Goal: Task Accomplishment & Management: Manage account settings

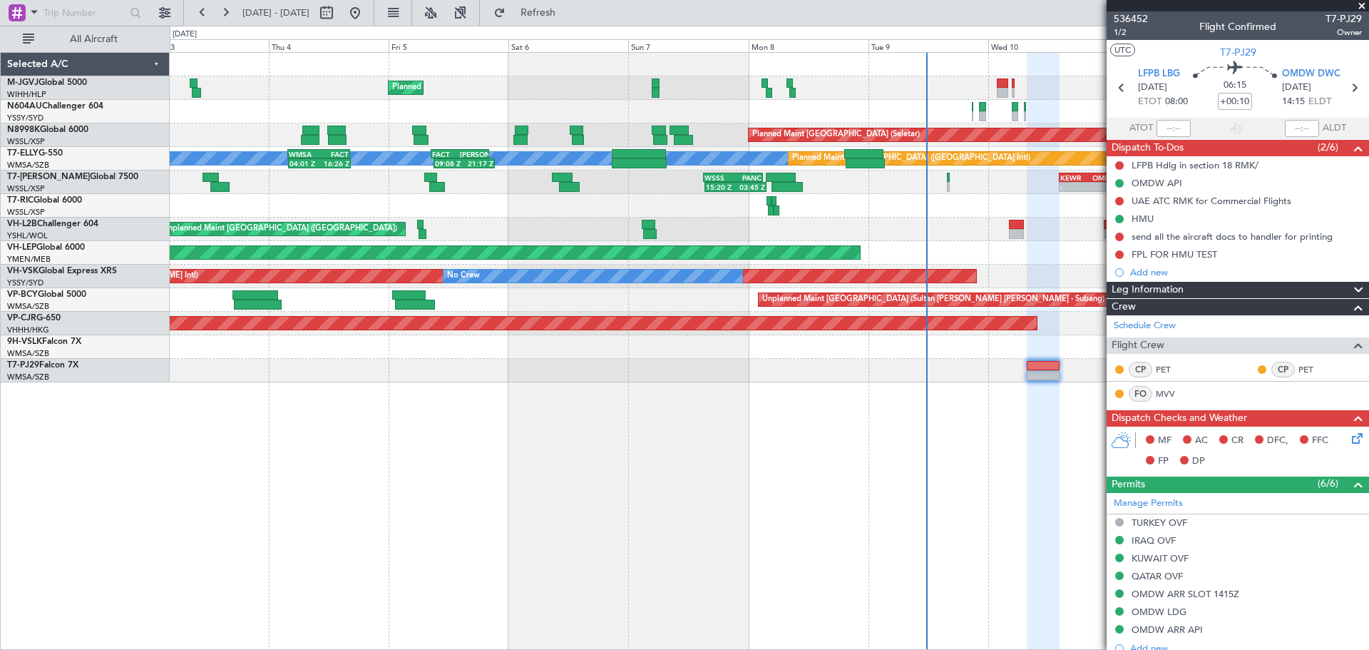
click at [644, 188] on div "Planned Maint [GEOGRAPHIC_DATA] (Seletar) Planned Maint [GEOGRAPHIC_DATA] (Sele…" at bounding box center [769, 217] width 1198 height 329
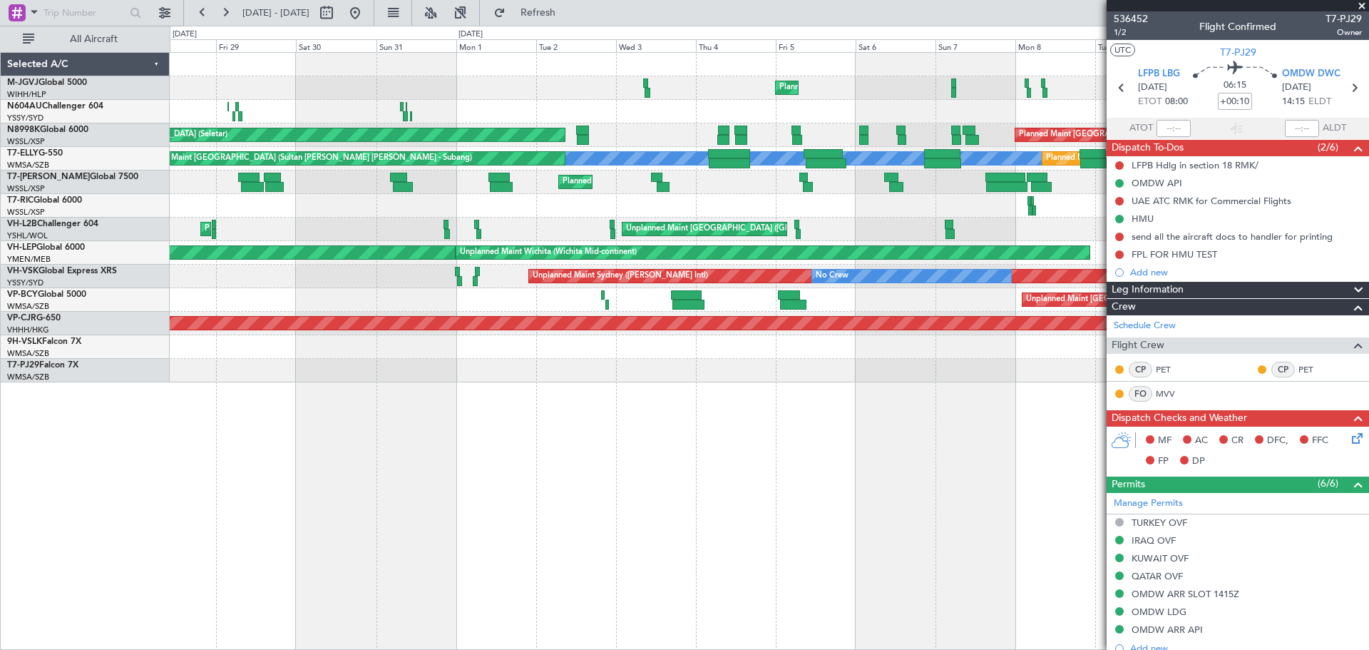
click at [687, 176] on div "Planned Maint [GEOGRAPHIC_DATA] (Seletar) Planned Maint [GEOGRAPHIC_DATA] (Hali…" at bounding box center [769, 217] width 1198 height 329
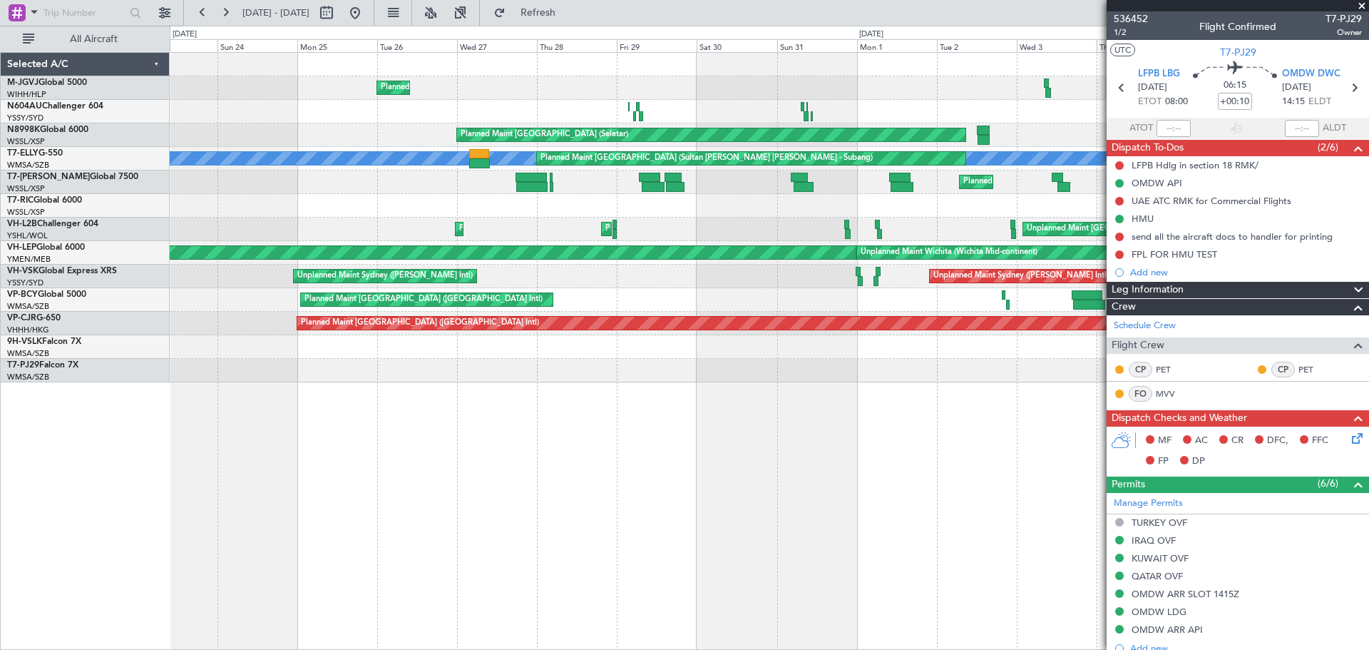
click at [784, 148] on div "Planned Maint [GEOGRAPHIC_DATA] (Seletar) Planned Maint [GEOGRAPHIC_DATA] (Hali…" at bounding box center [769, 217] width 1198 height 329
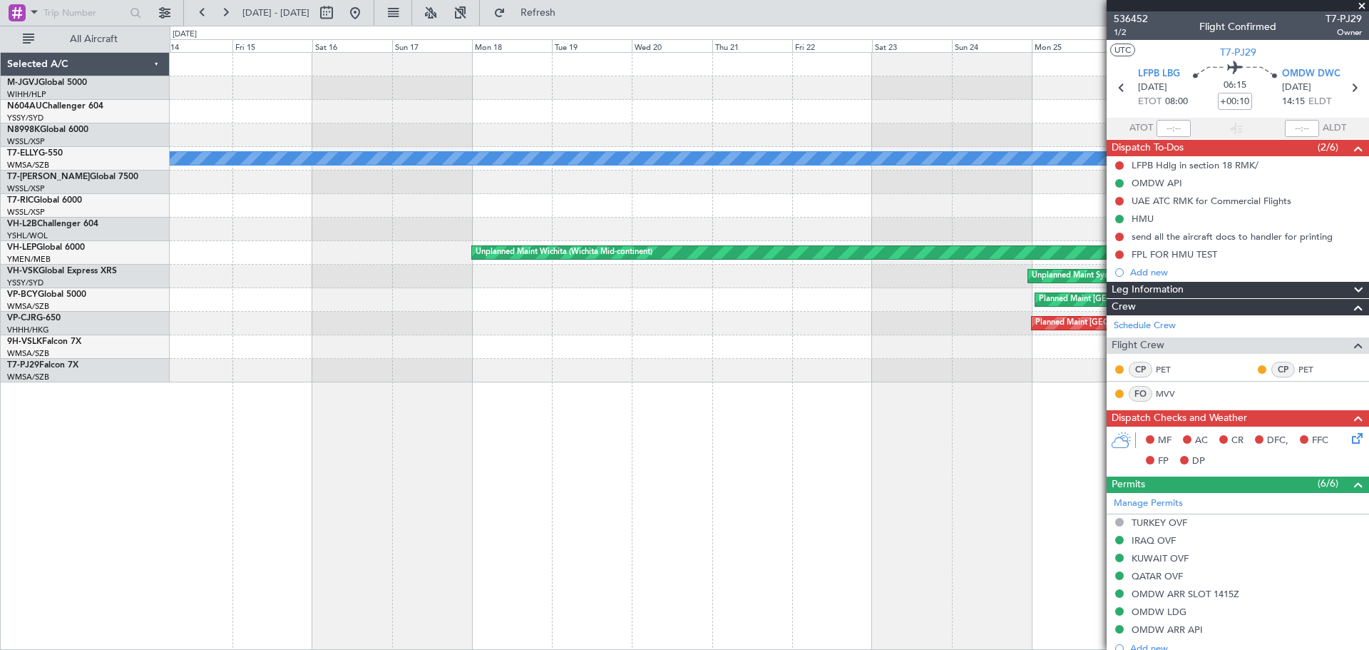
click at [823, 158] on div "Planned Maint [GEOGRAPHIC_DATA] (Halim Intl) Planned Maint [GEOGRAPHIC_DATA] (S…" at bounding box center [769, 217] width 1198 height 329
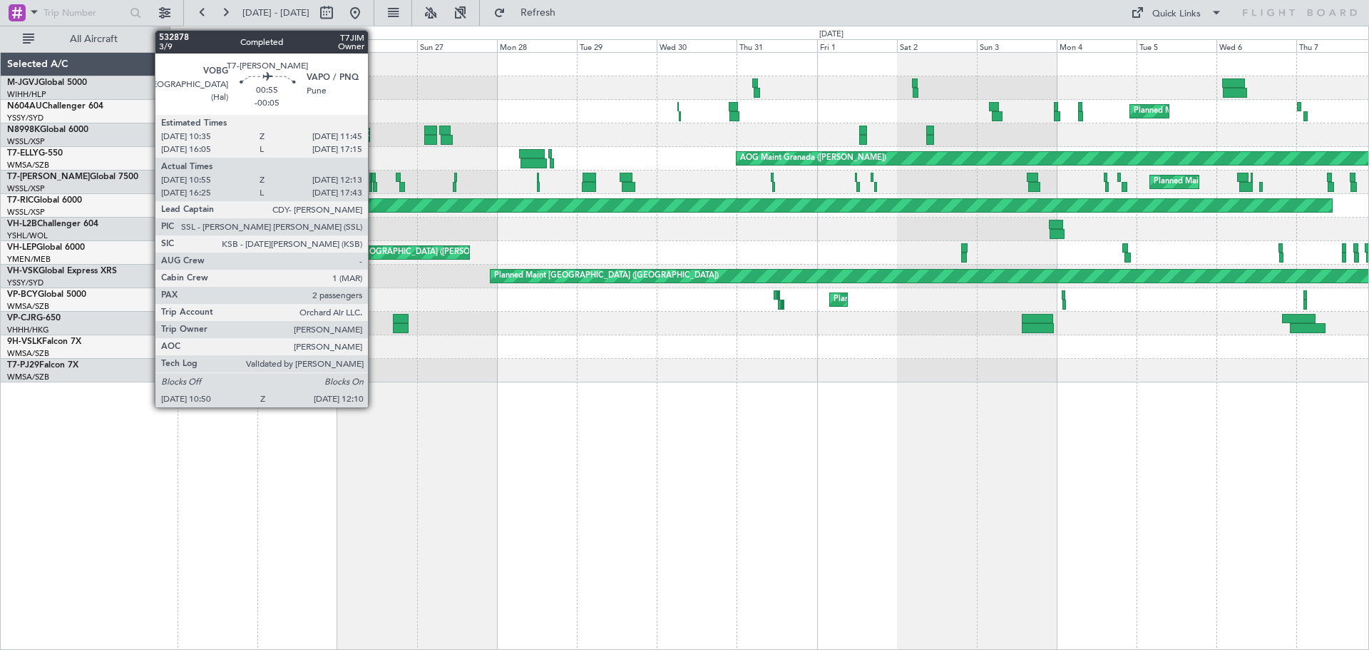
click at [374, 175] on div at bounding box center [373, 178] width 4 height 10
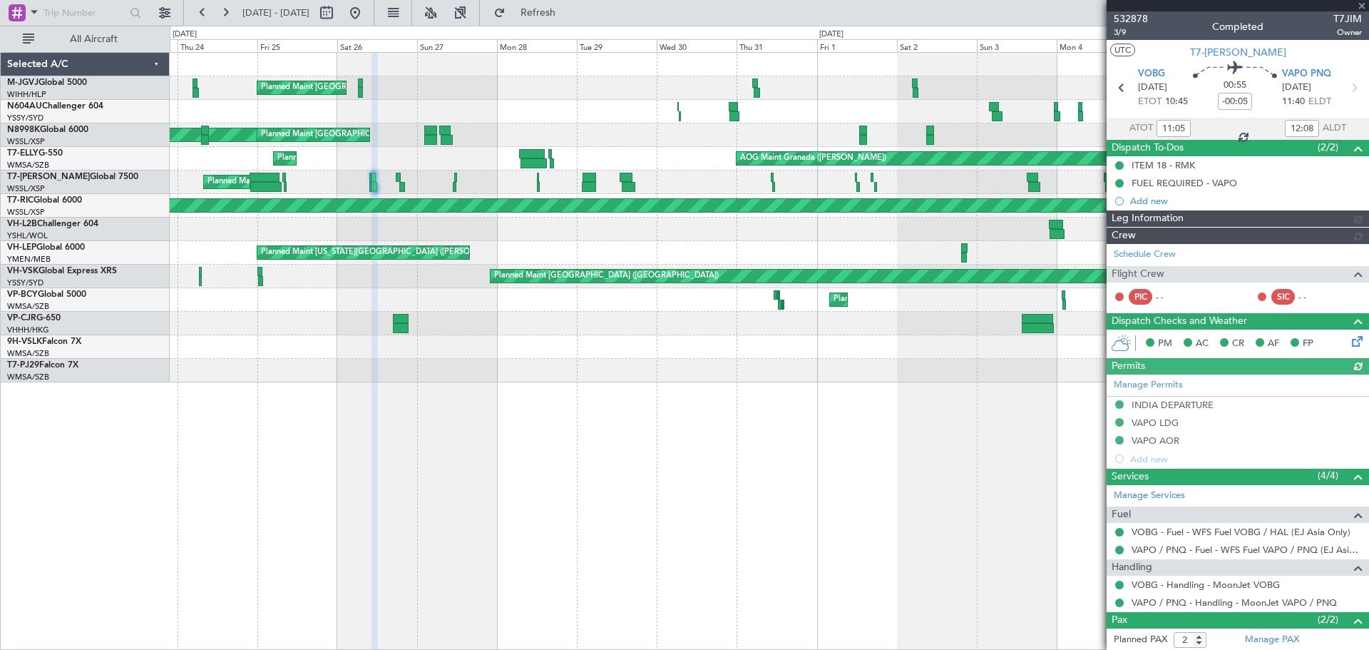
type input "[PERSON_NAME] (LEU)"
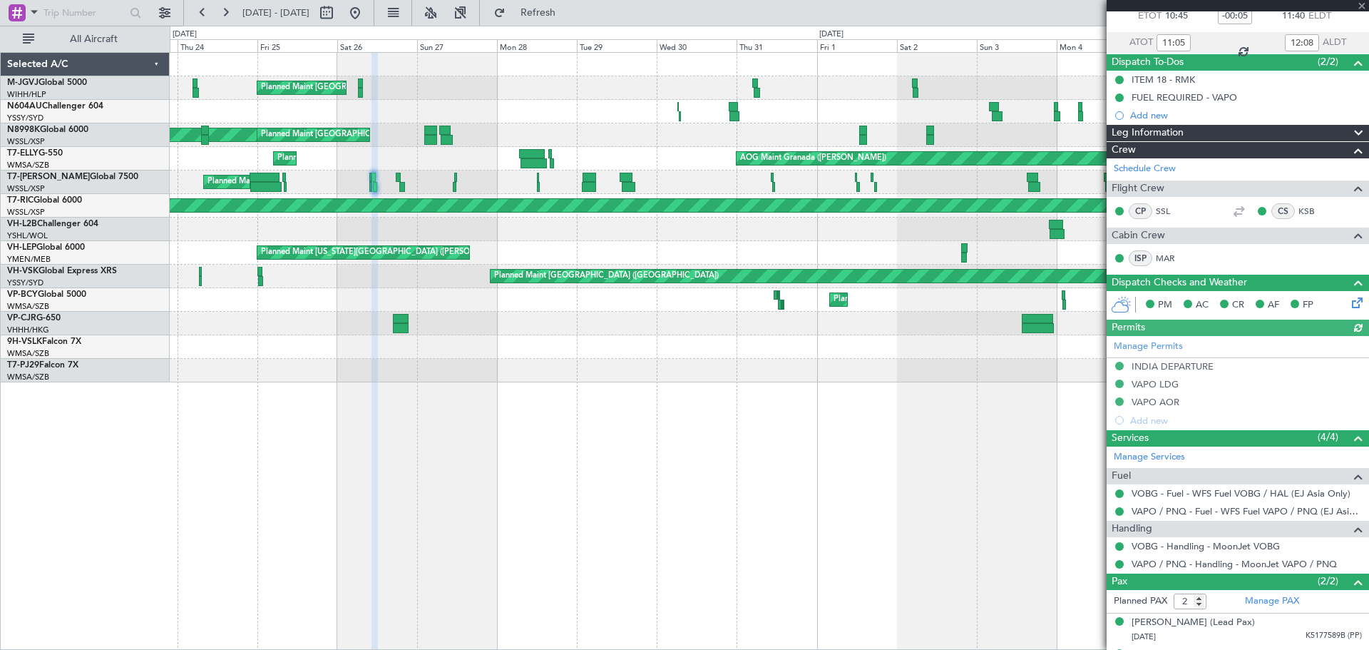
scroll to position [113, 0]
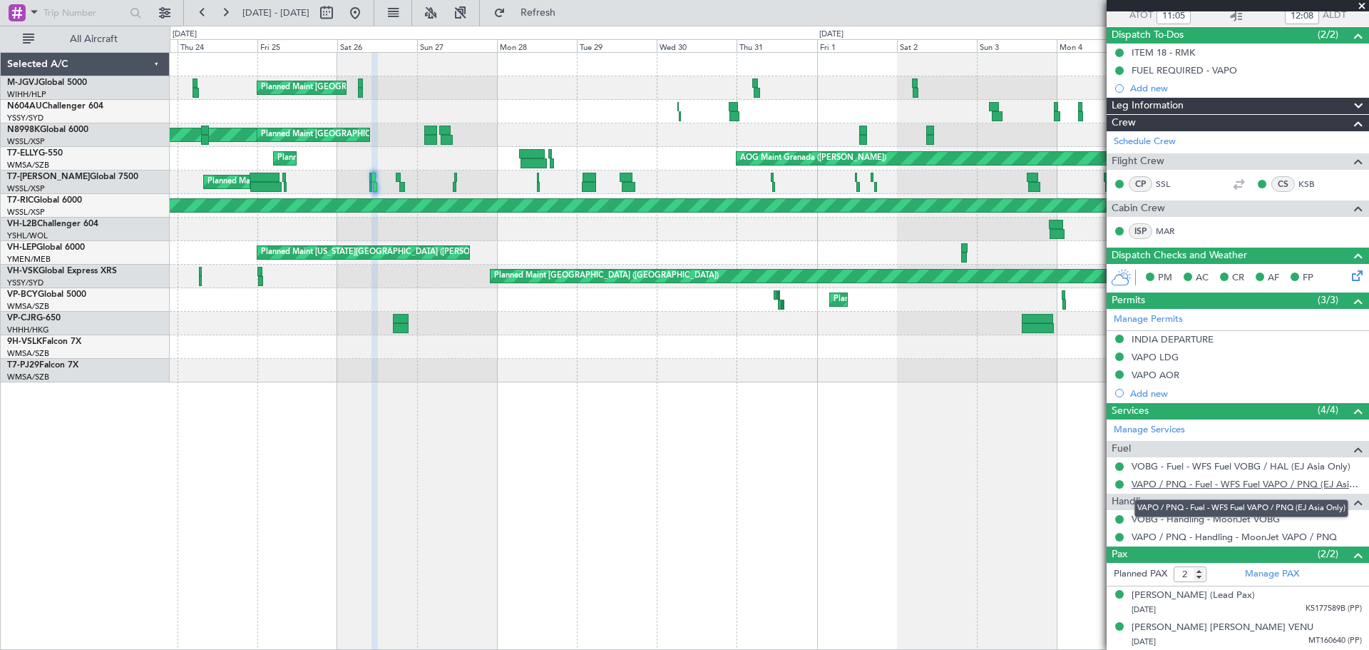
click at [1164, 484] on link "VAPO / PNQ - Fuel - WFS Fuel VAPO / PNQ (EJ Asia Only)" at bounding box center [1246, 484] width 230 height 12
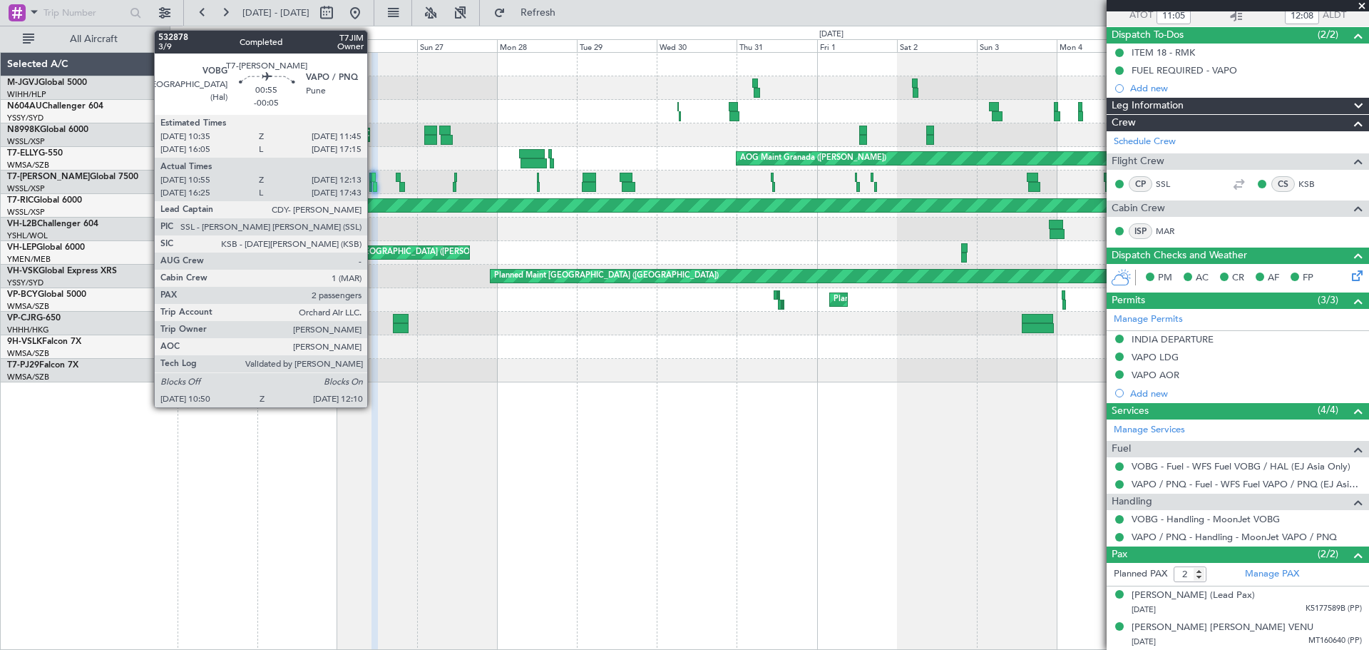
click at [374, 190] on div at bounding box center [375, 187] width 5 height 10
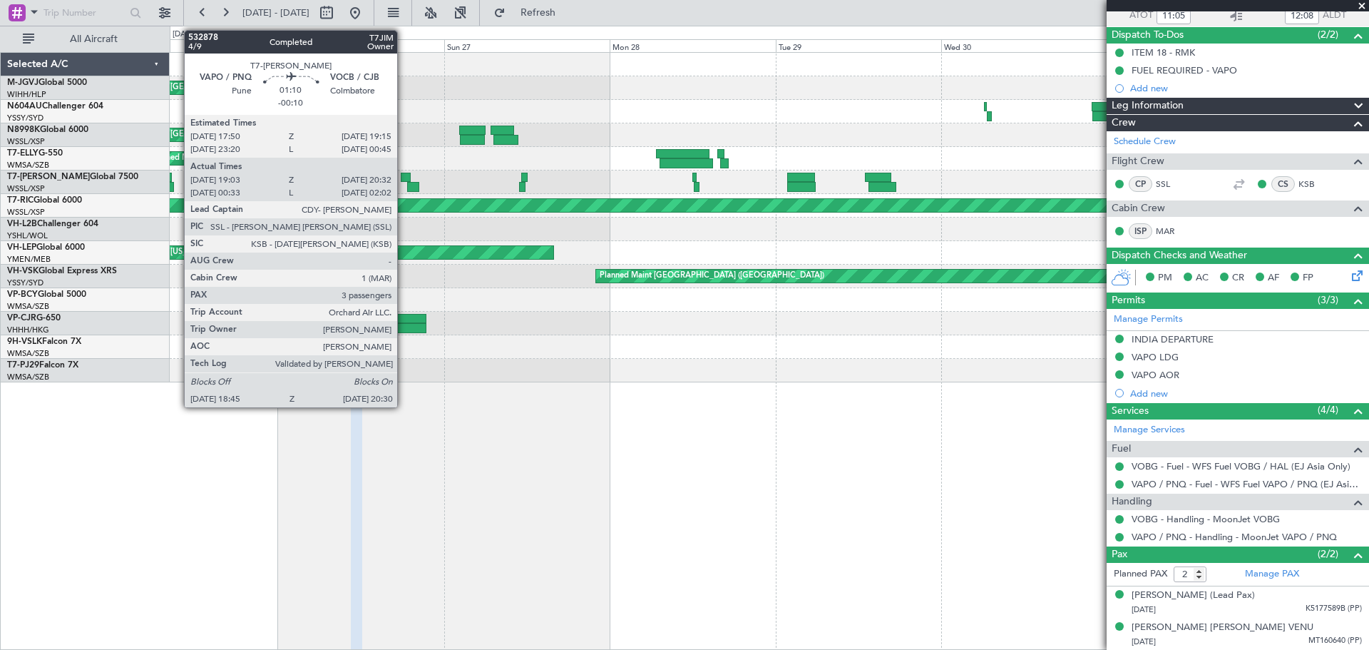
click at [404, 175] on div at bounding box center [406, 178] width 10 height 10
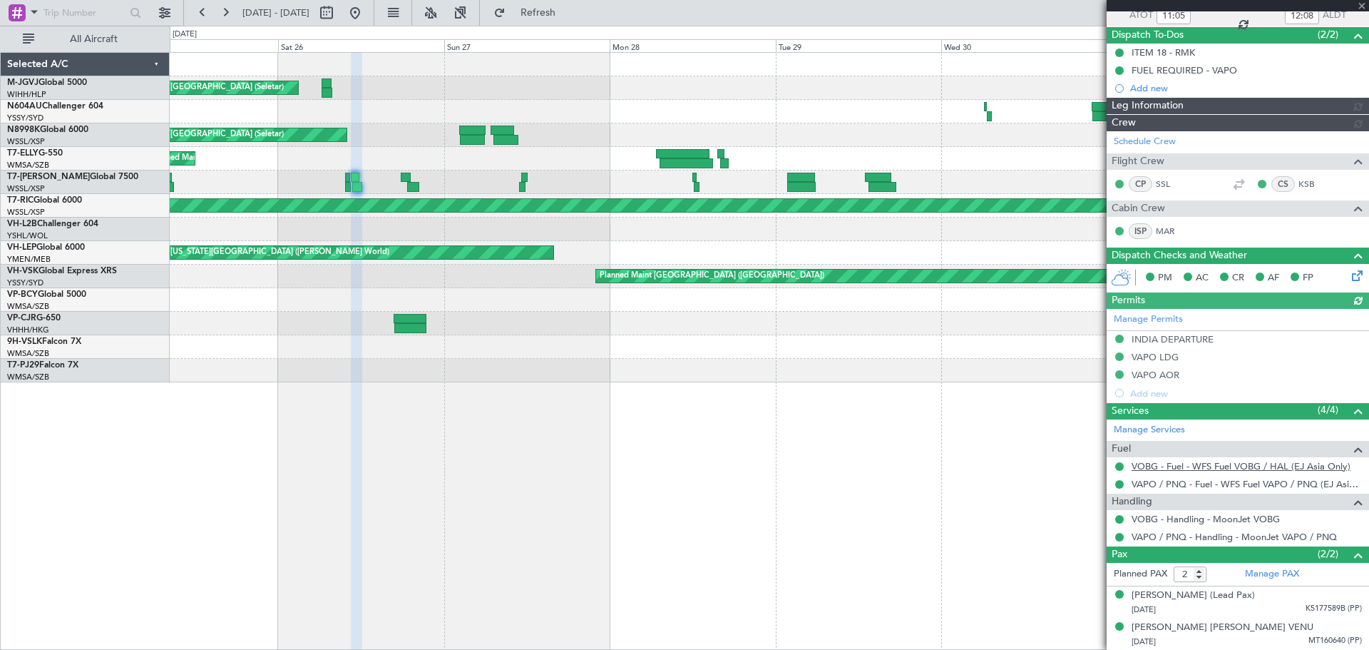
type input "[PERSON_NAME] (LEU)"
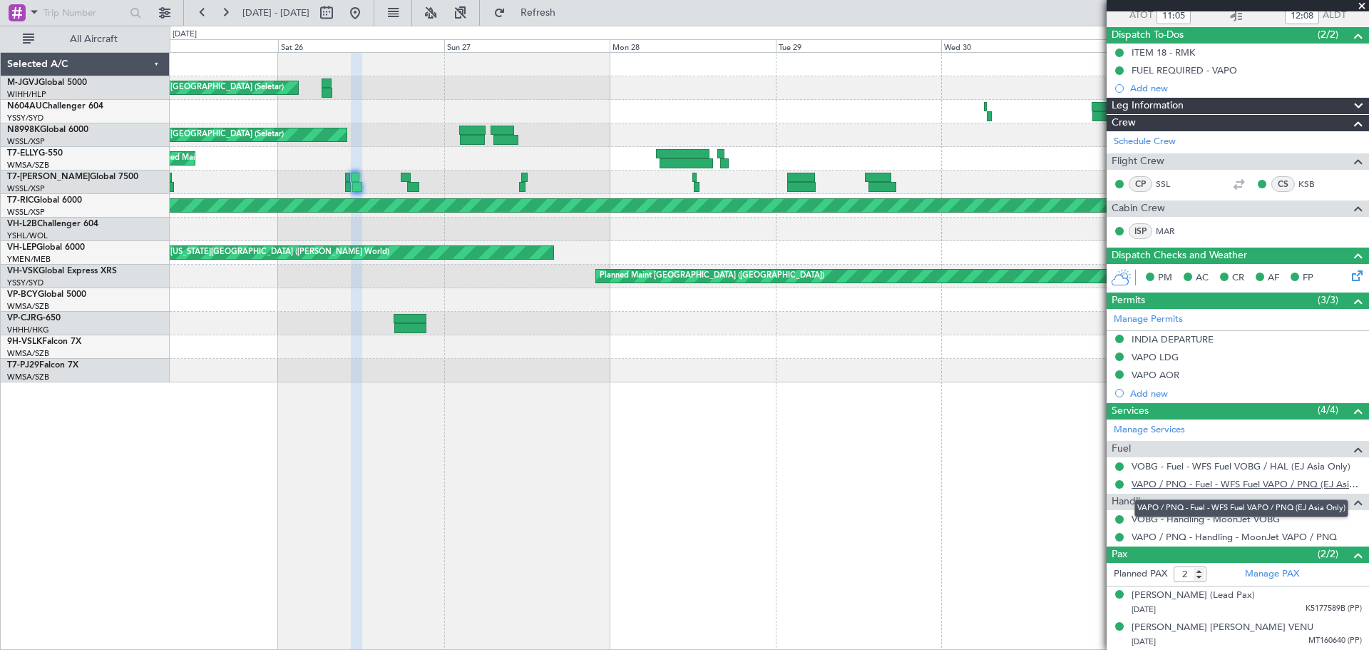
click at [1148, 486] on link "VAPO / PNQ - Fuel - WFS Fuel VAPO / PNQ (EJ Asia Only)" at bounding box center [1246, 484] width 230 height 12
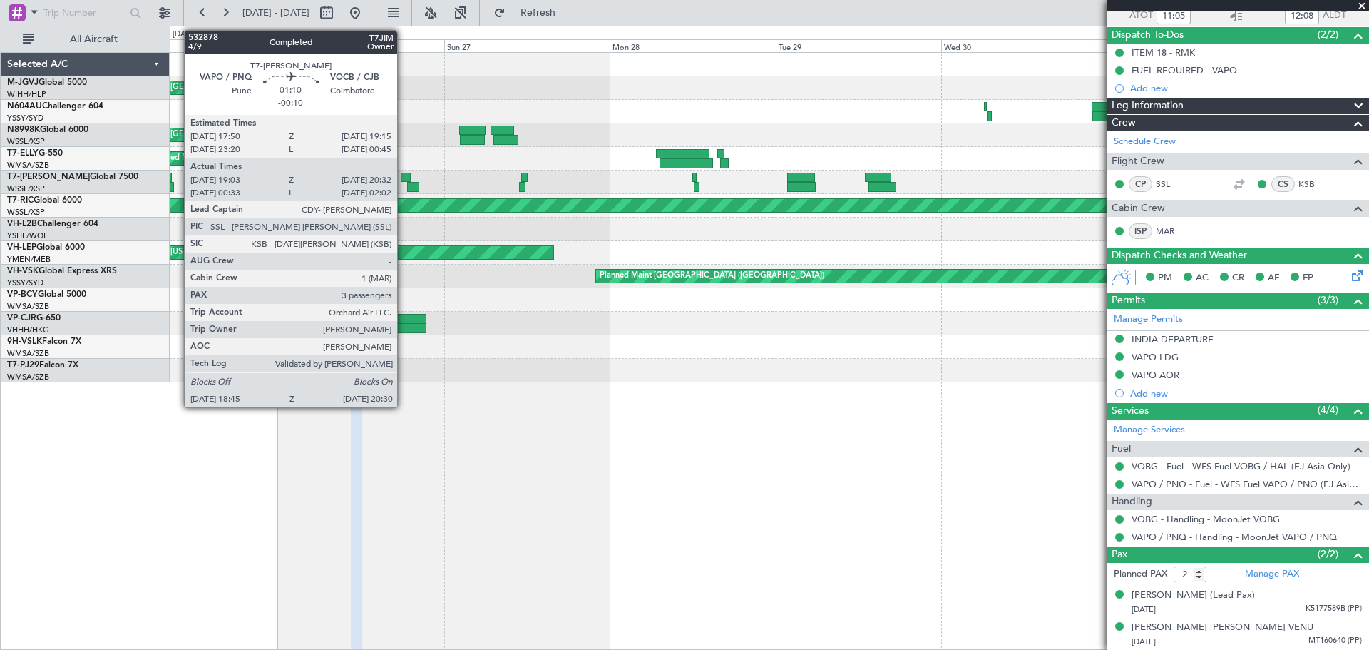
click at [404, 176] on div at bounding box center [406, 178] width 10 height 10
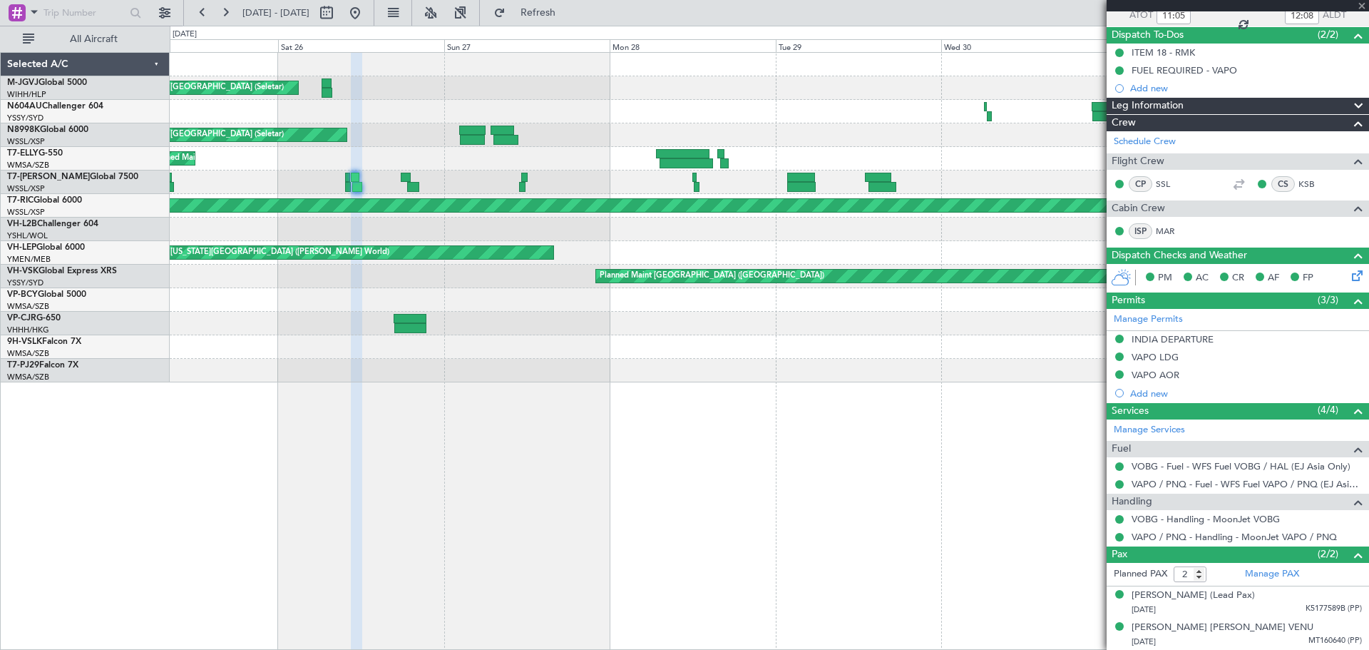
type input "-00:10"
type input "19:13"
type input "20:27"
type input "3"
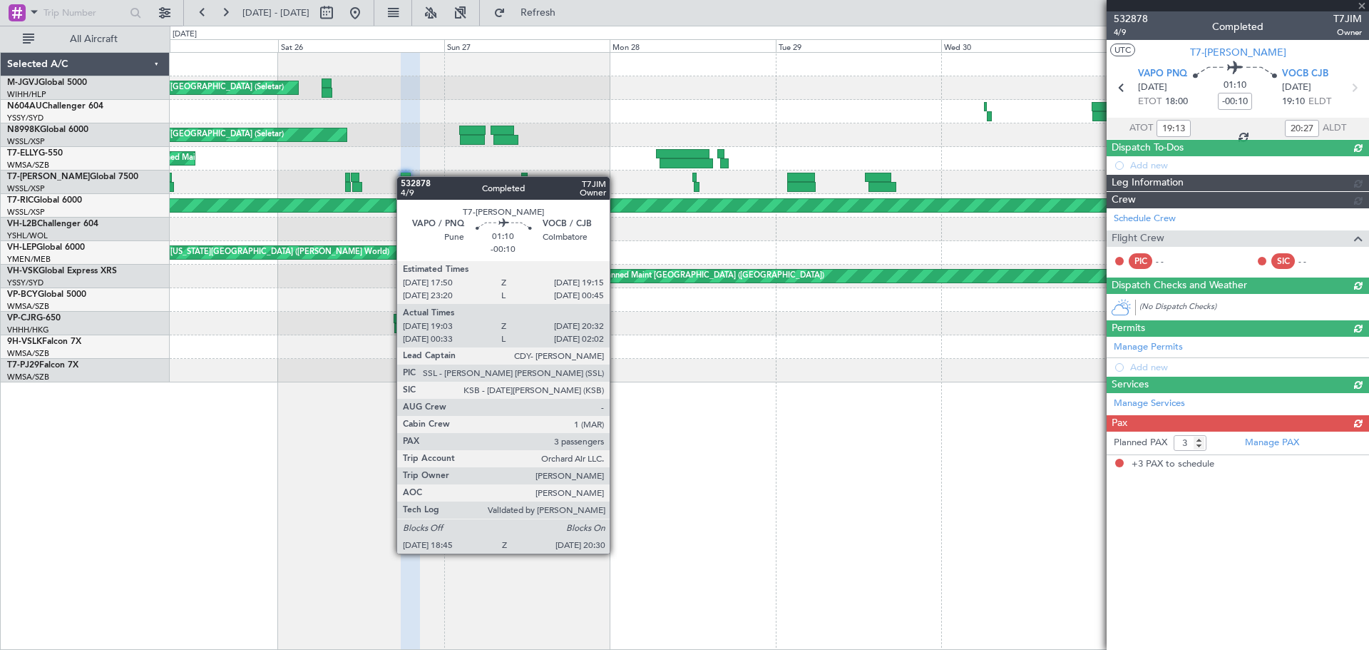
scroll to position [0, 0]
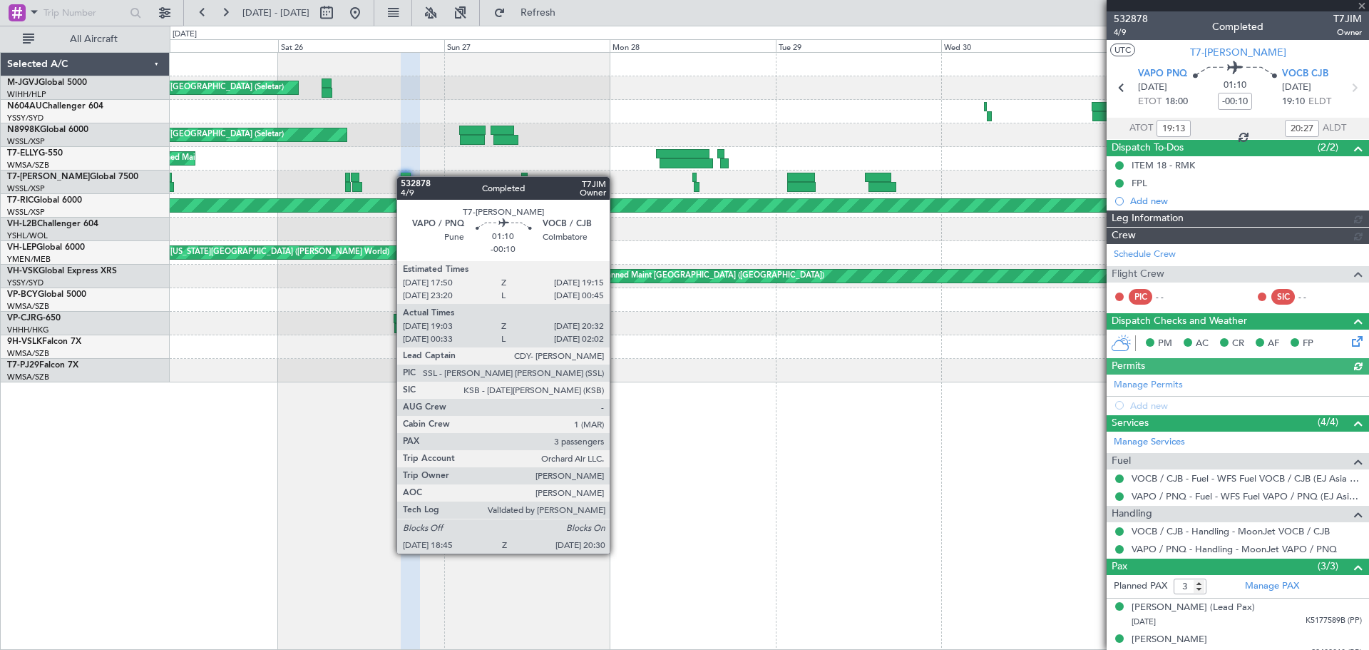
type input "[PERSON_NAME] (KYA)"
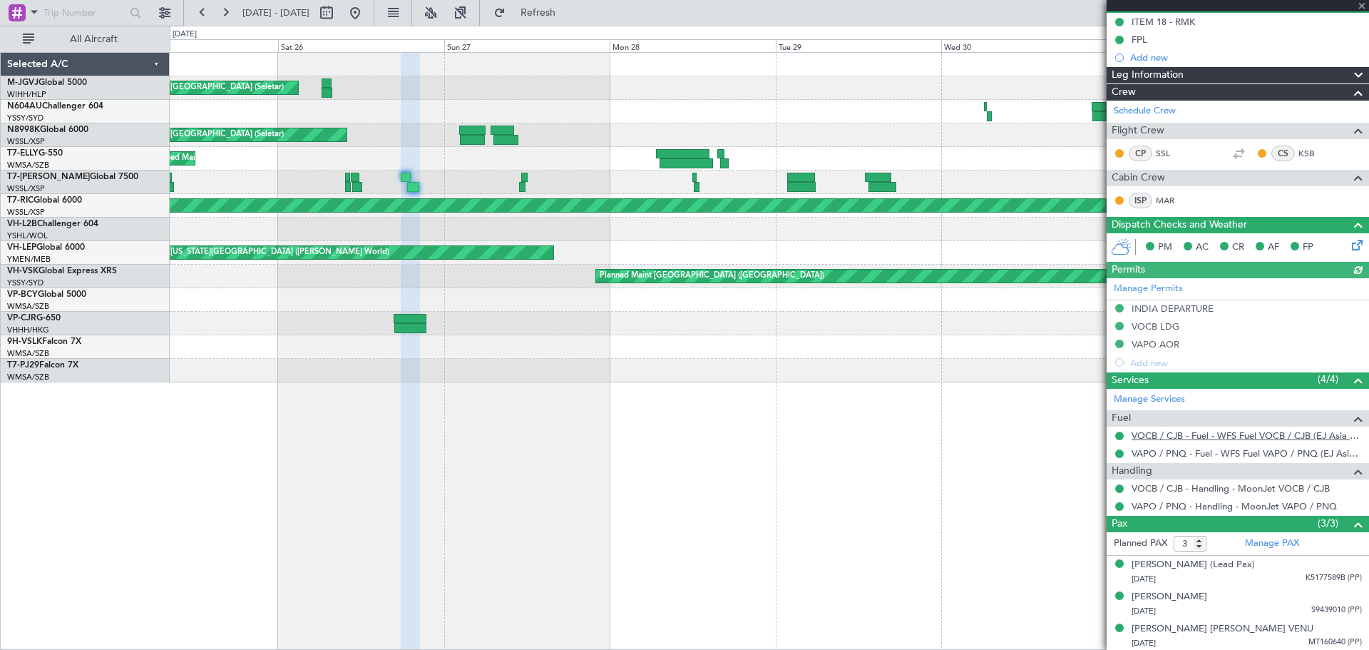
scroll to position [145, 0]
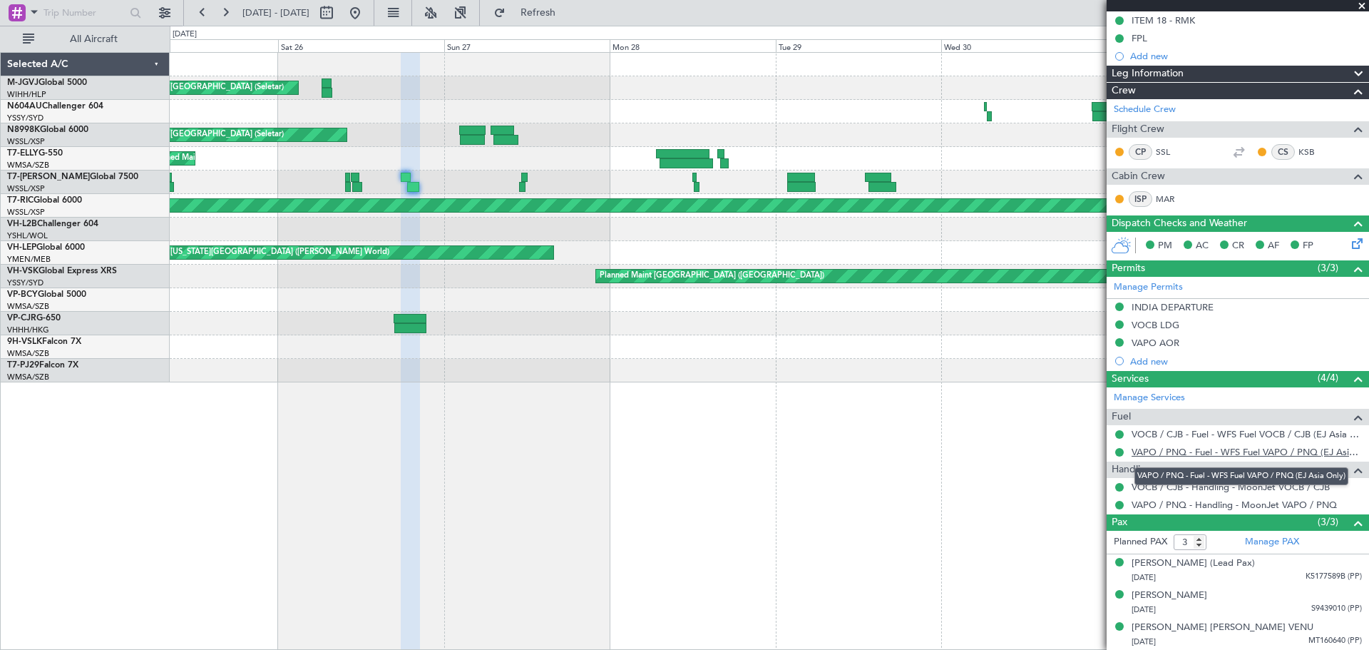
click at [1193, 451] on link "VAPO / PNQ - Fuel - WFS Fuel VAPO / PNQ (EJ Asia Only)" at bounding box center [1246, 452] width 230 height 12
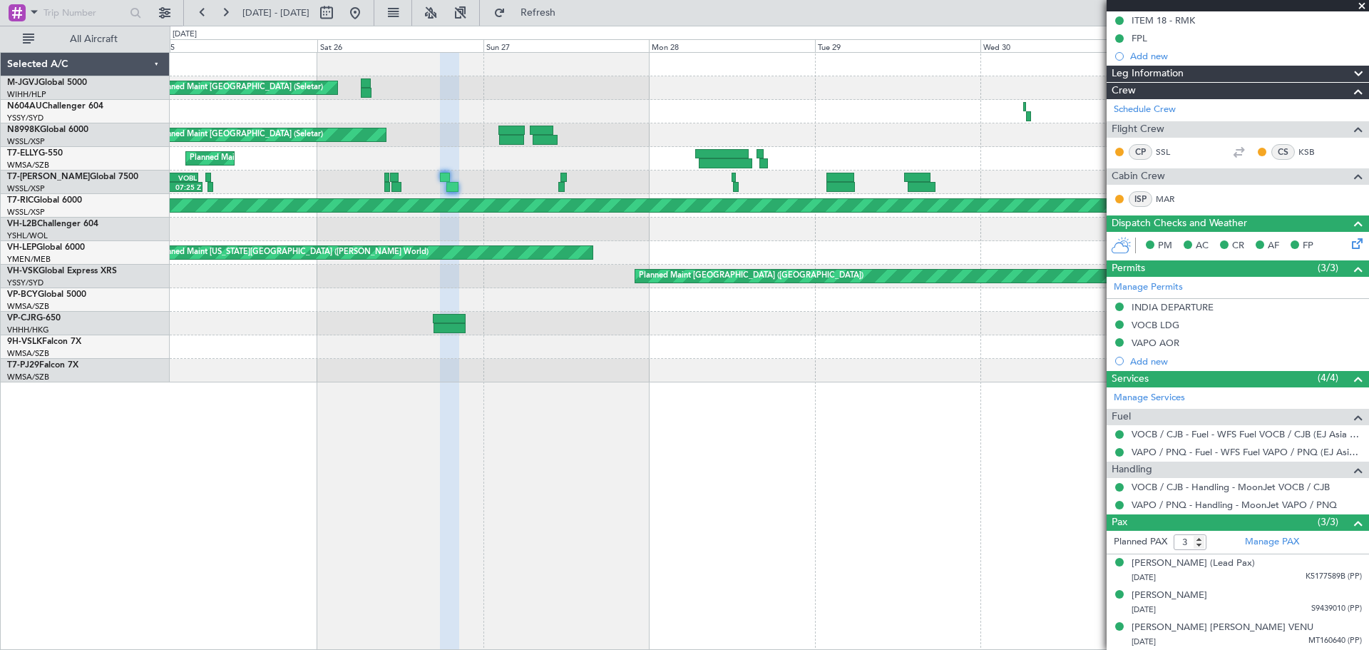
click at [408, 186] on div "22:00 Z 07:25 Z EGSS 21:50 Z VOBL 06:50 Z Planned Maint [GEOGRAPHIC_DATA] ([GEO…" at bounding box center [769, 182] width 1198 height 24
click at [1169, 453] on link "VAPO / PNQ - Fuel - WFS Fuel VAPO / PNQ (EJ Asia Only)" at bounding box center [1246, 452] width 230 height 12
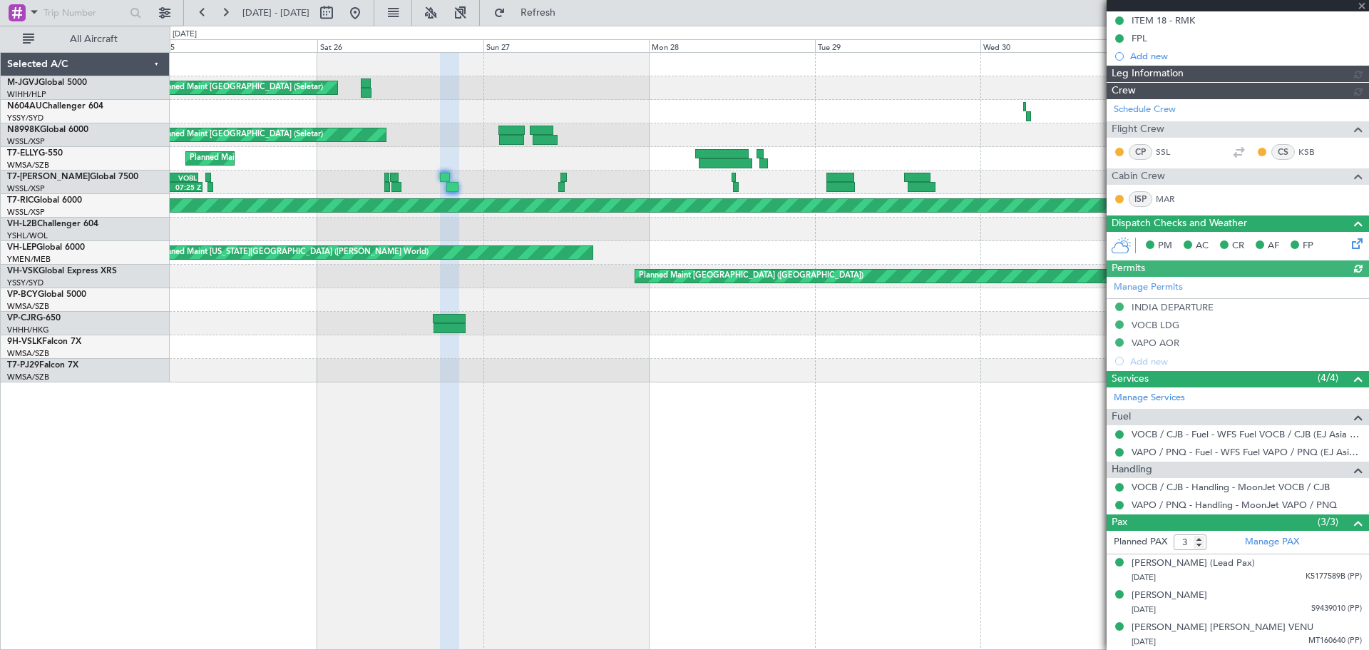
type input "[PERSON_NAME] (KYA)"
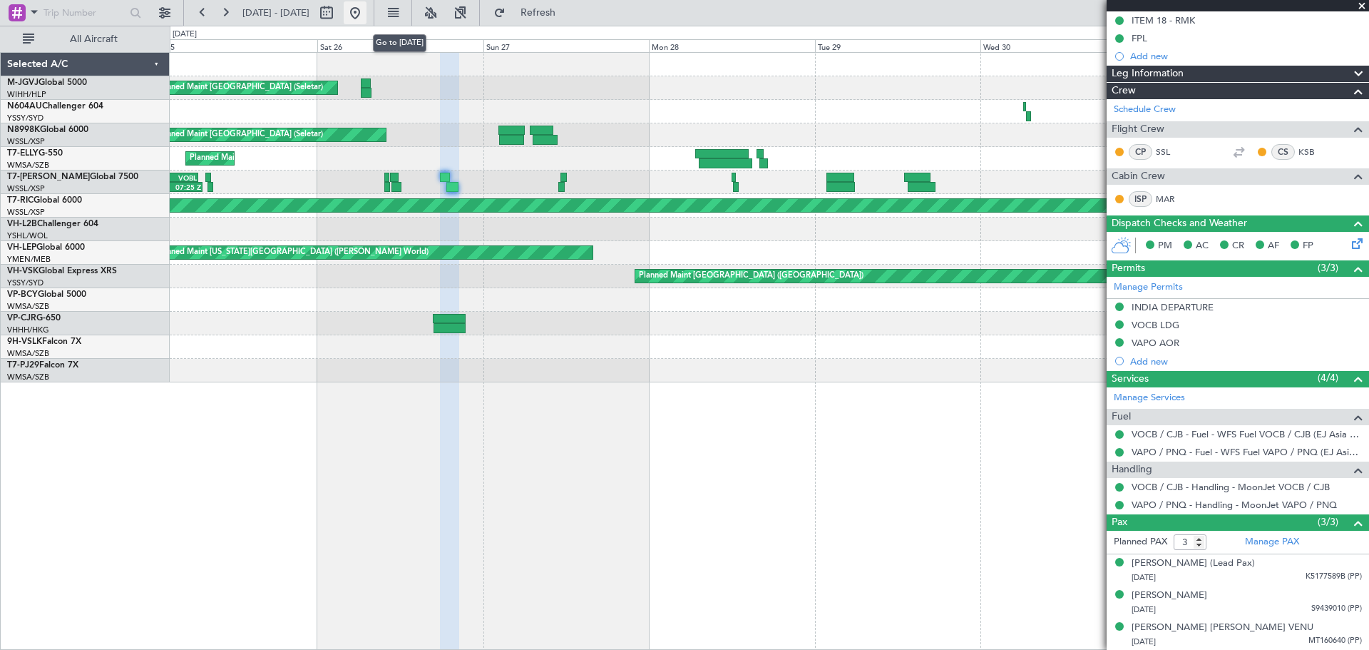
click at [366, 16] on button at bounding box center [355, 12] width 23 height 23
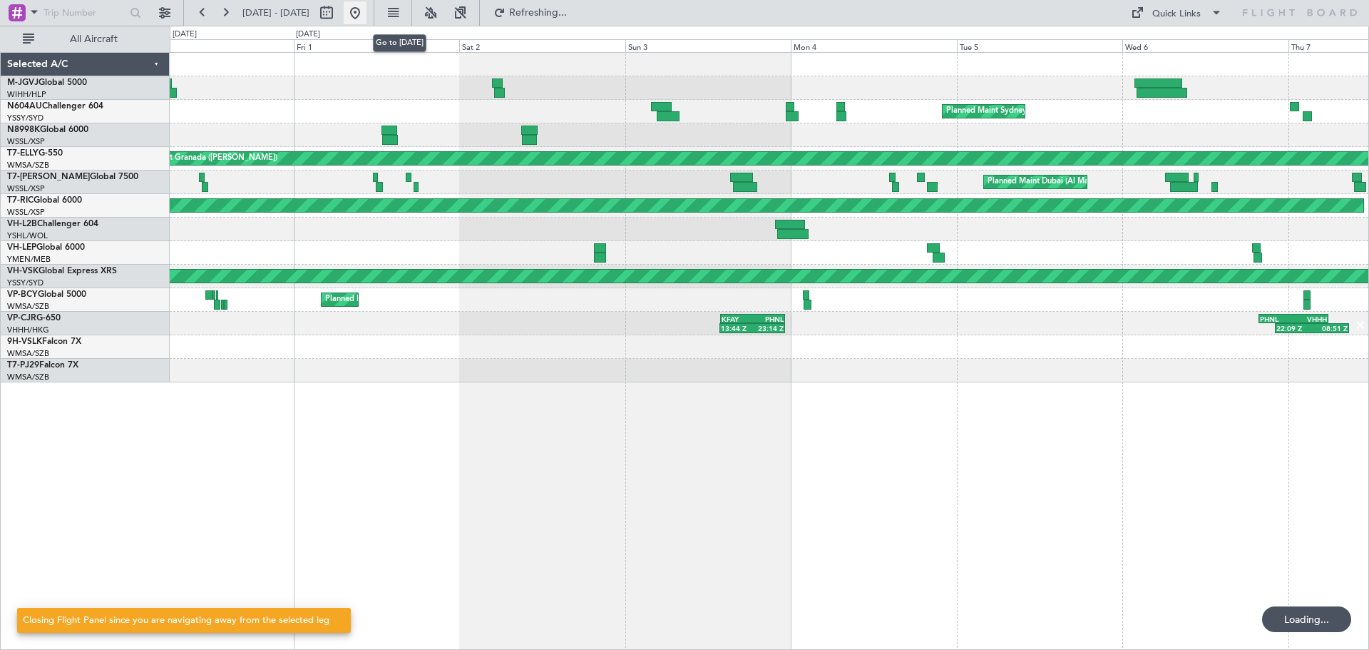
scroll to position [0, 0]
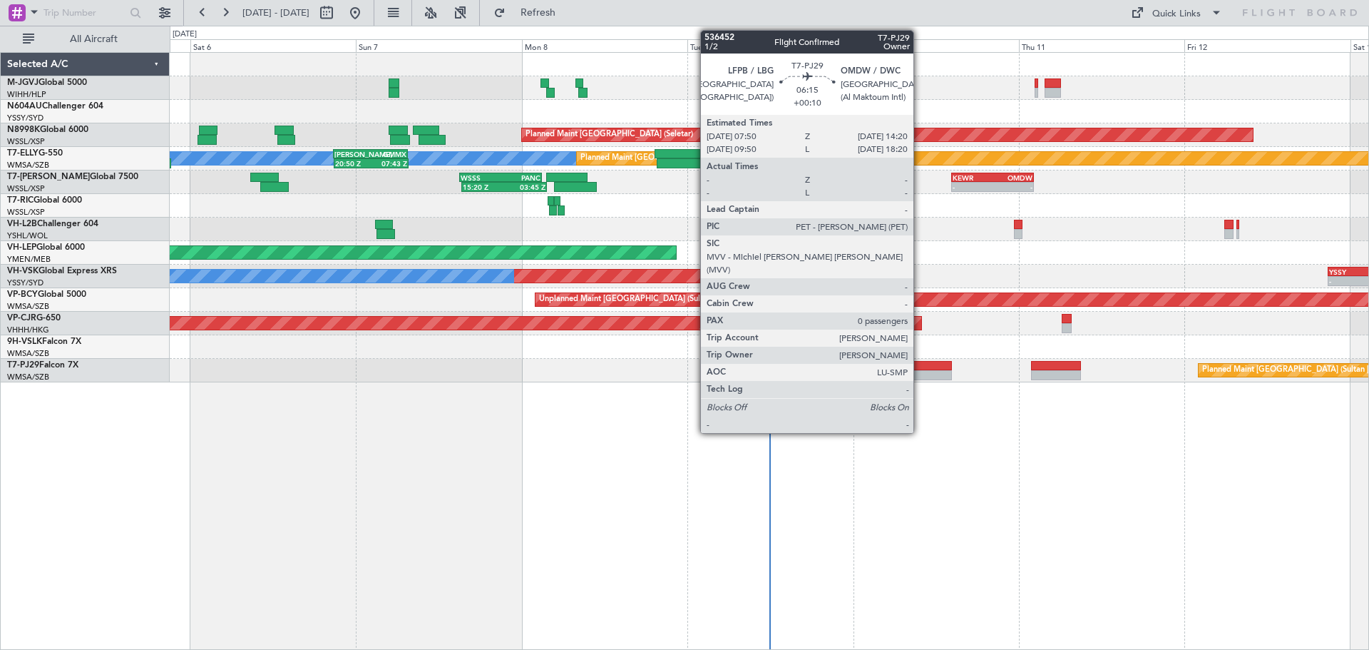
click at [920, 376] on div at bounding box center [928, 375] width 45 height 10
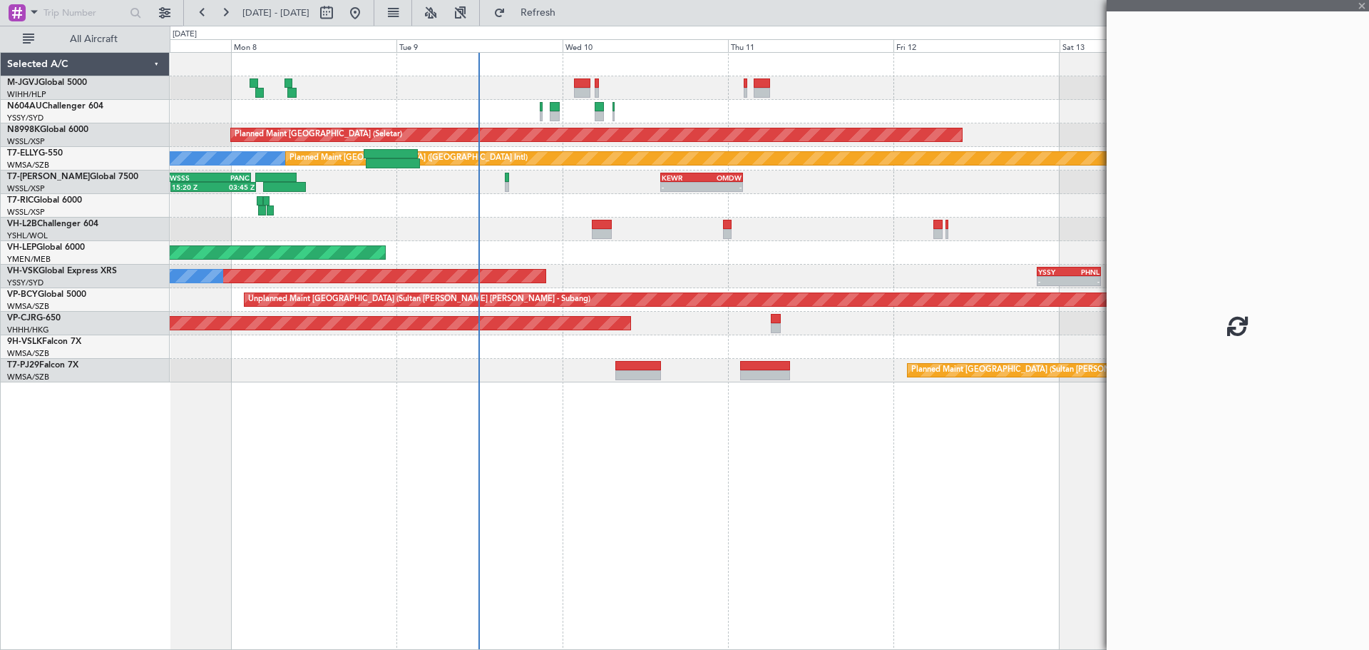
click at [684, 491] on div "Planned Maint [GEOGRAPHIC_DATA] (Seletar) [PERSON_NAME] Planned Maint [GEOGRAPH…" at bounding box center [769, 350] width 1199 height 597
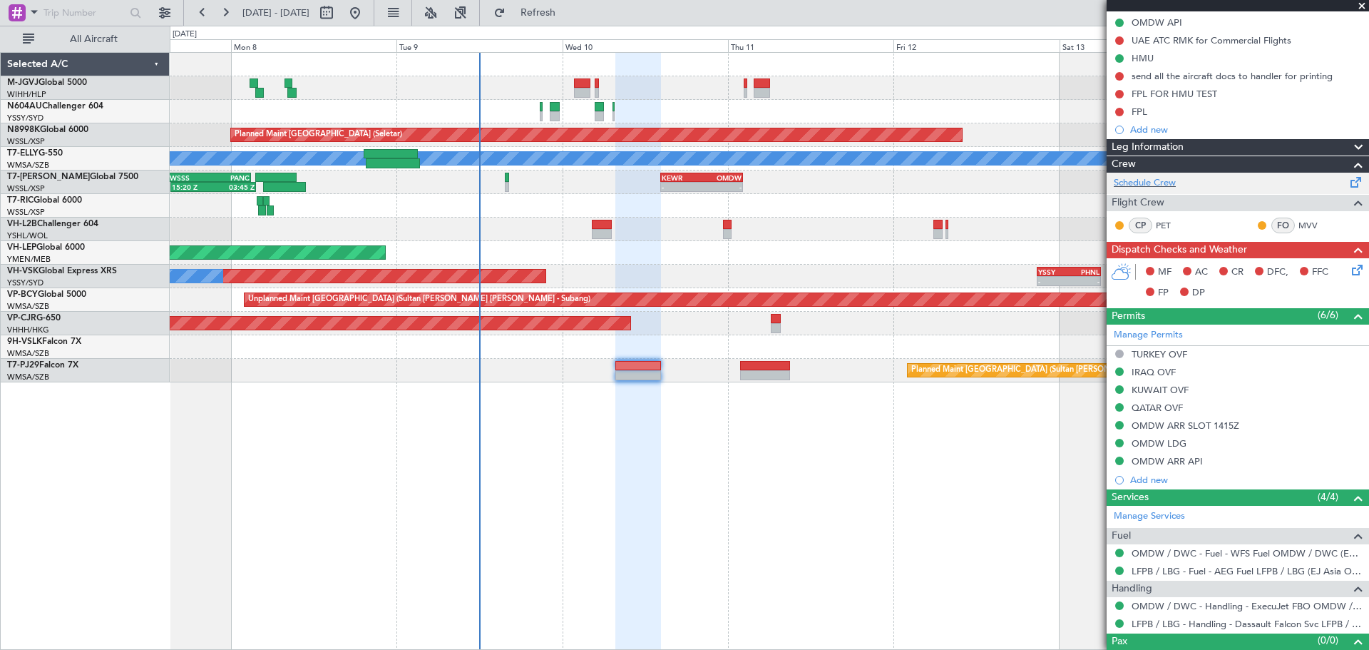
scroll to position [183, 0]
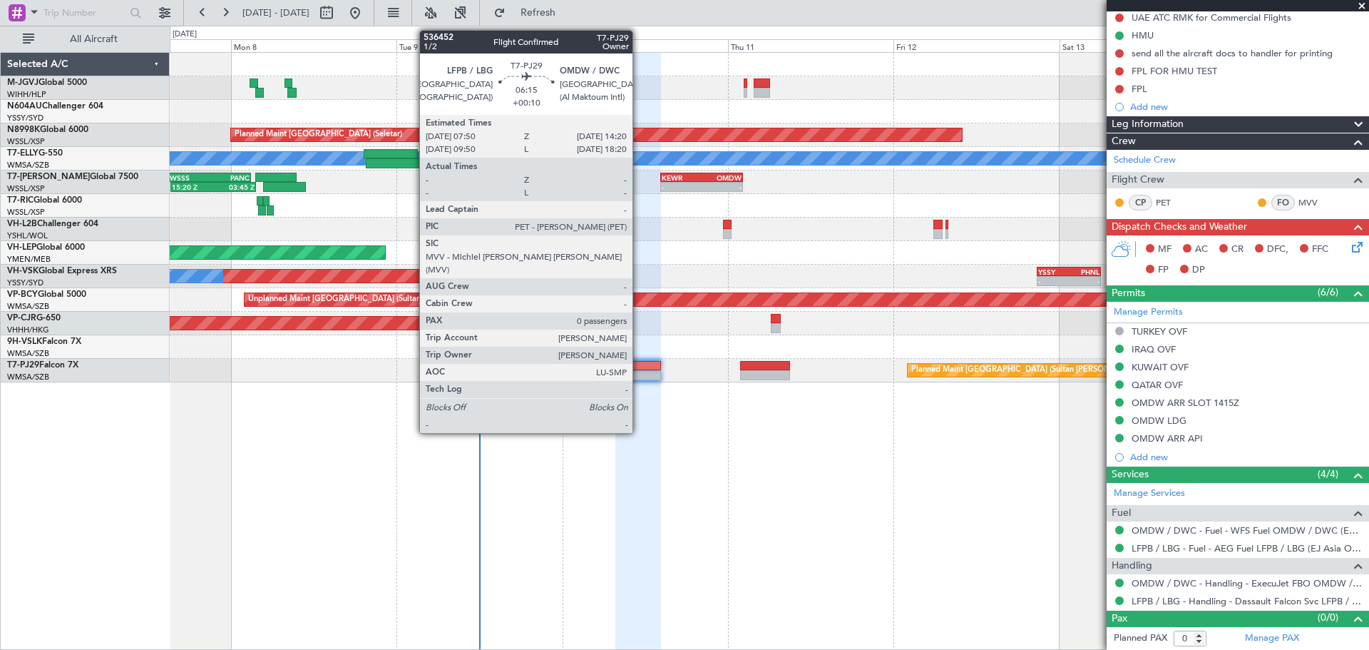
click at [639, 372] on div at bounding box center [637, 375] width 45 height 10
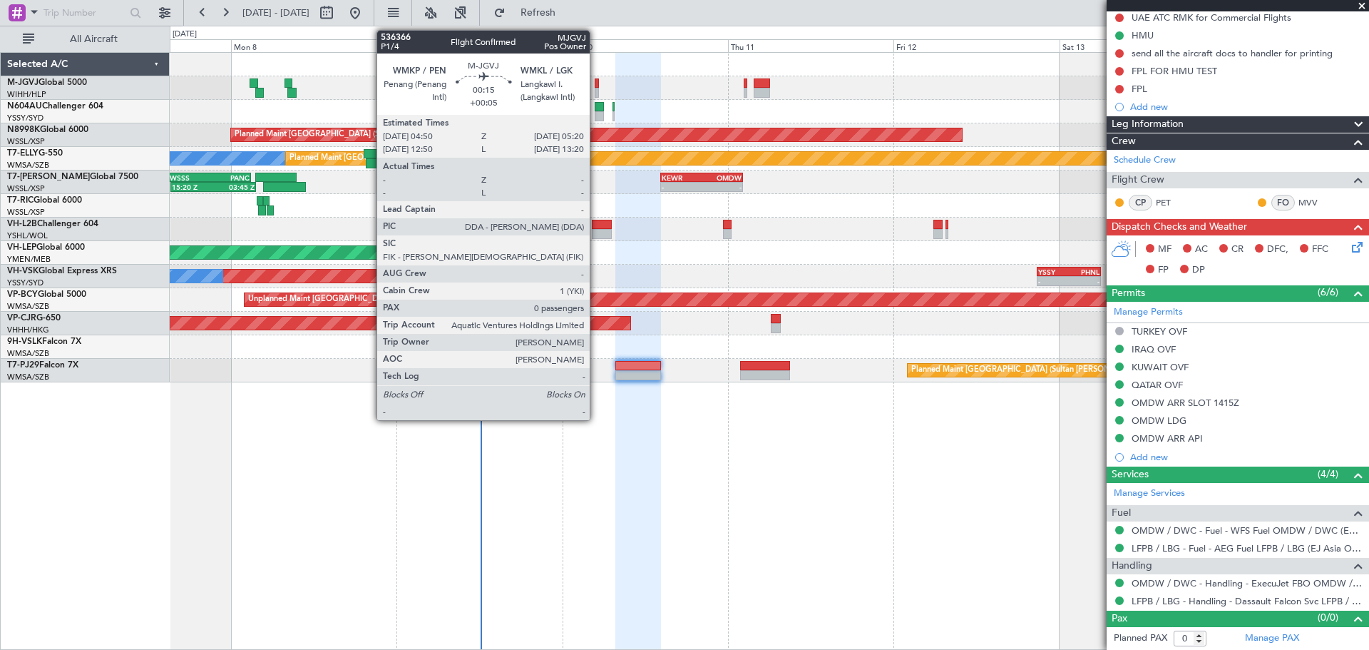
click at [596, 91] on div at bounding box center [597, 93] width 4 height 10
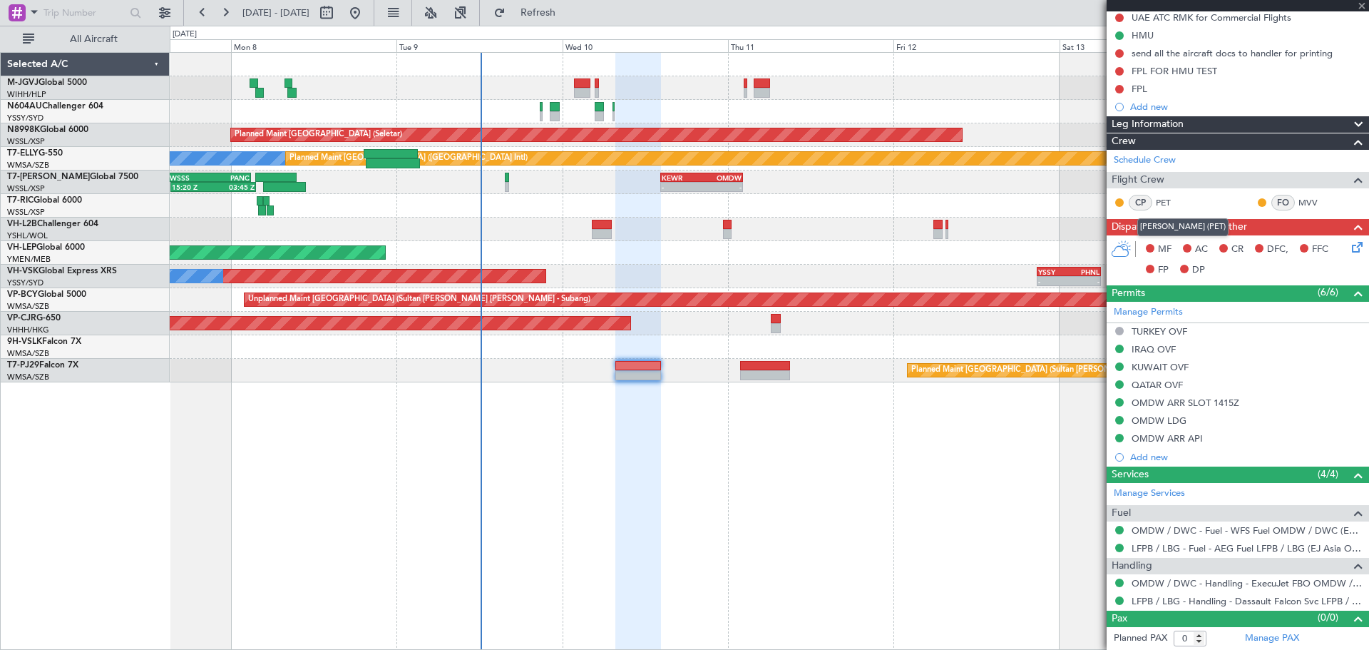
scroll to position [0, 0]
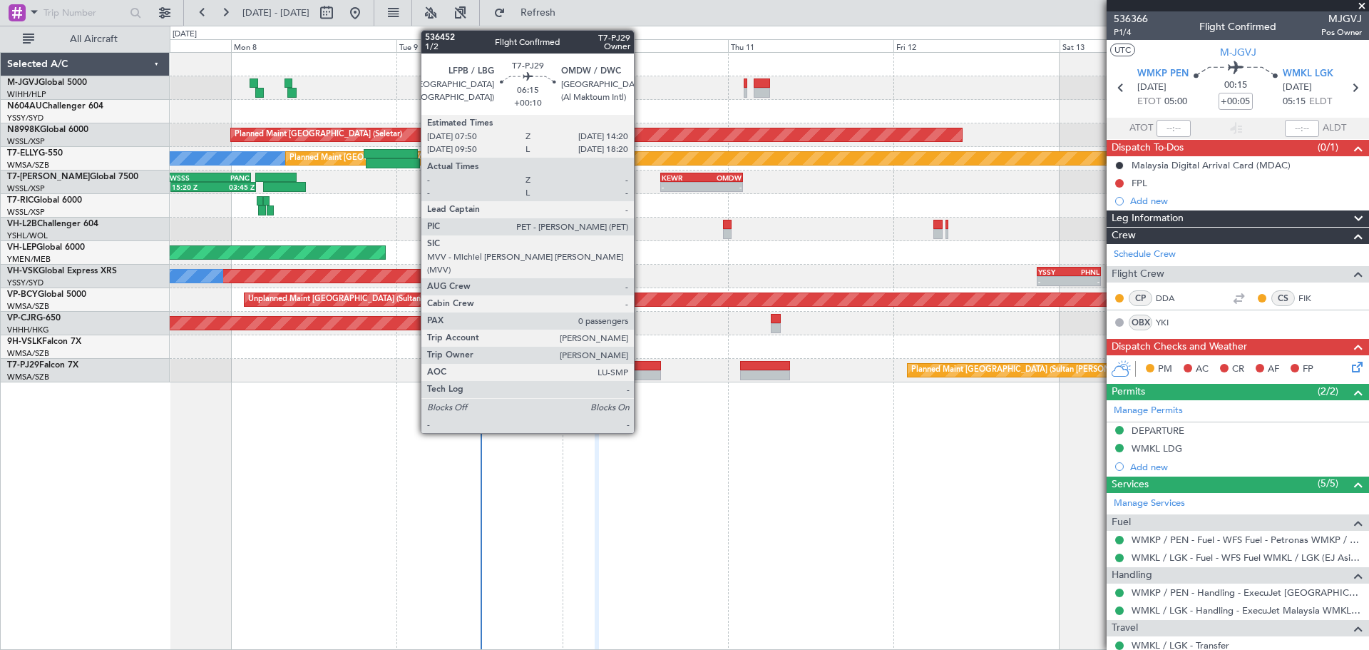
click at [640, 369] on div at bounding box center [637, 366] width 45 height 10
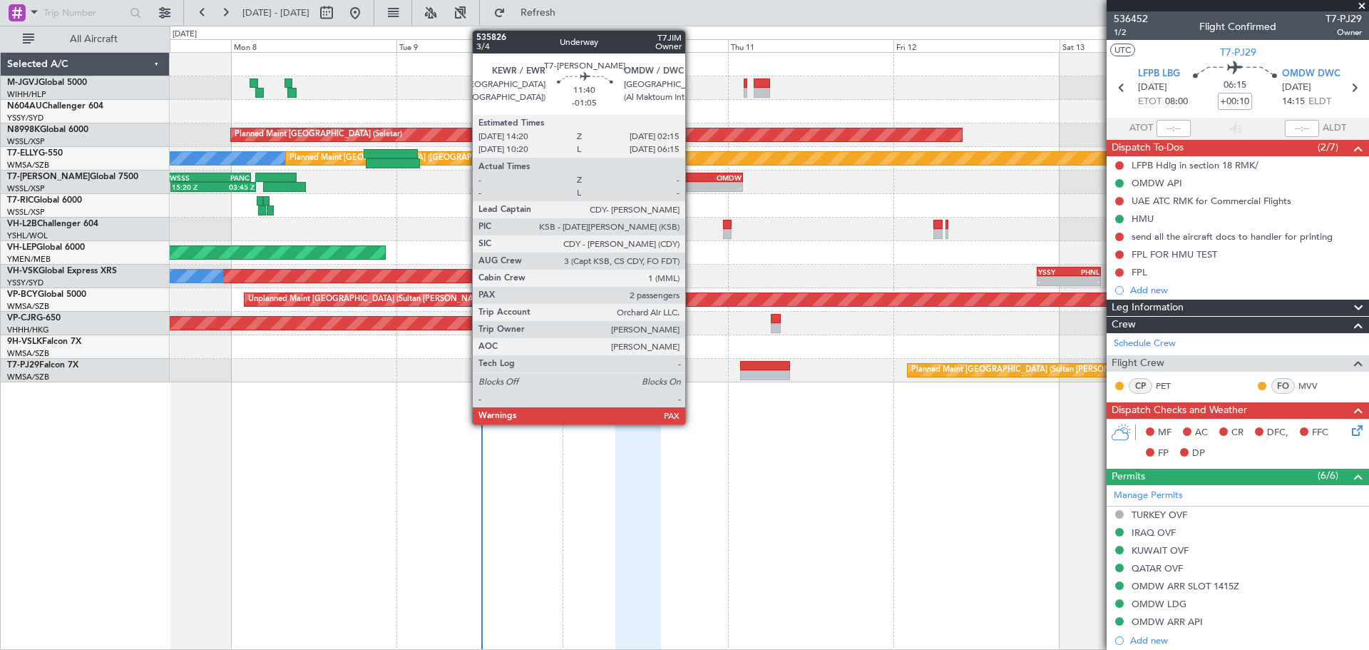
click at [692, 185] on div "-" at bounding box center [682, 187] width 40 height 9
type input "-01:05"
type input "2"
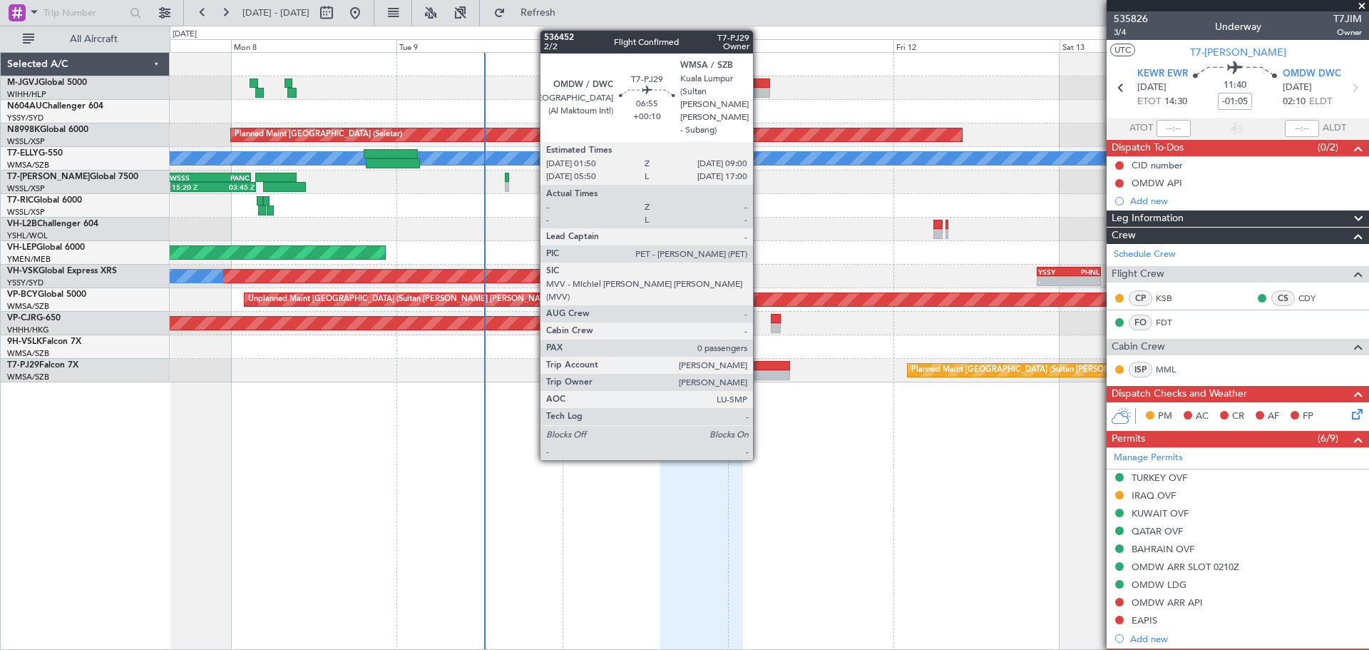
click at [759, 373] on div at bounding box center [765, 375] width 50 height 10
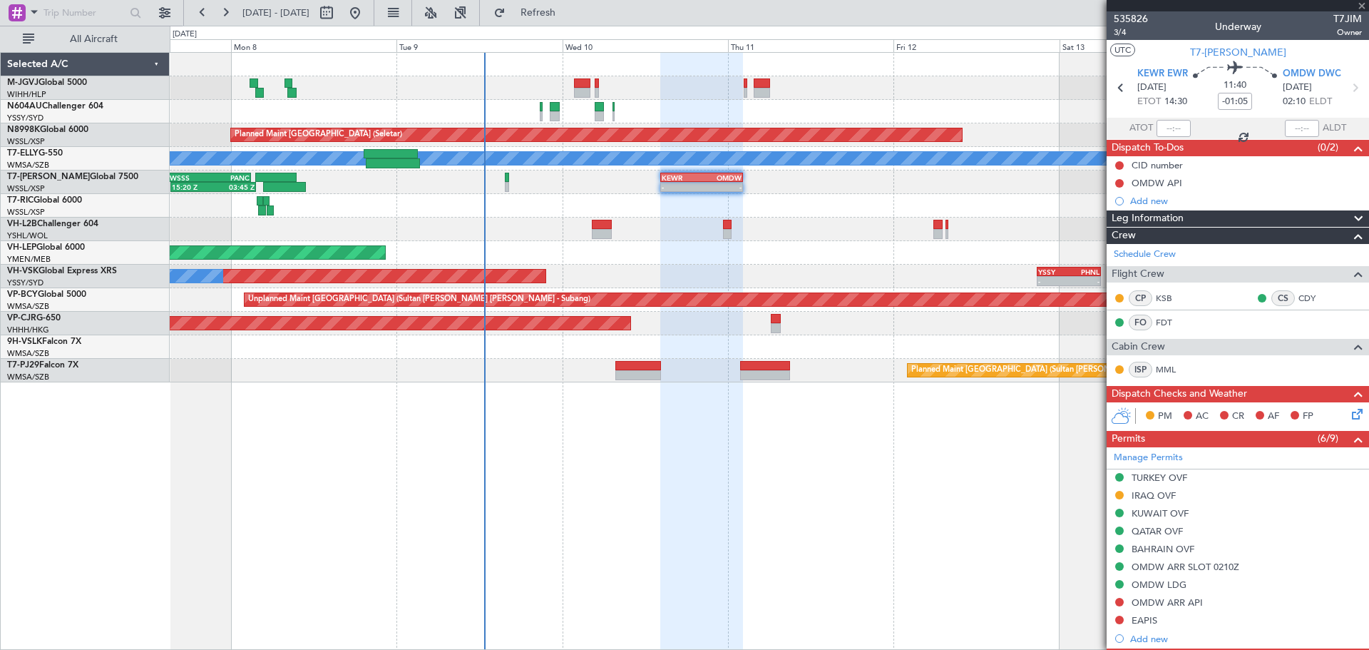
type input "+00:10"
type input "0"
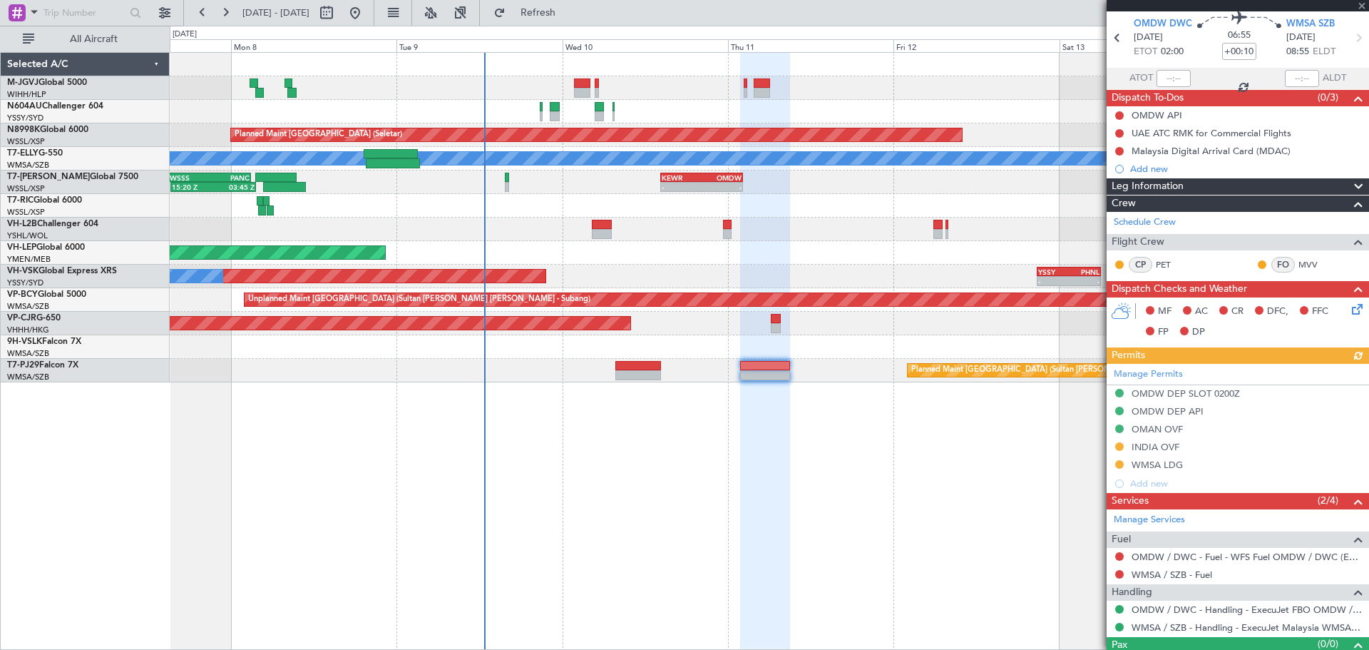
scroll to position [76, 0]
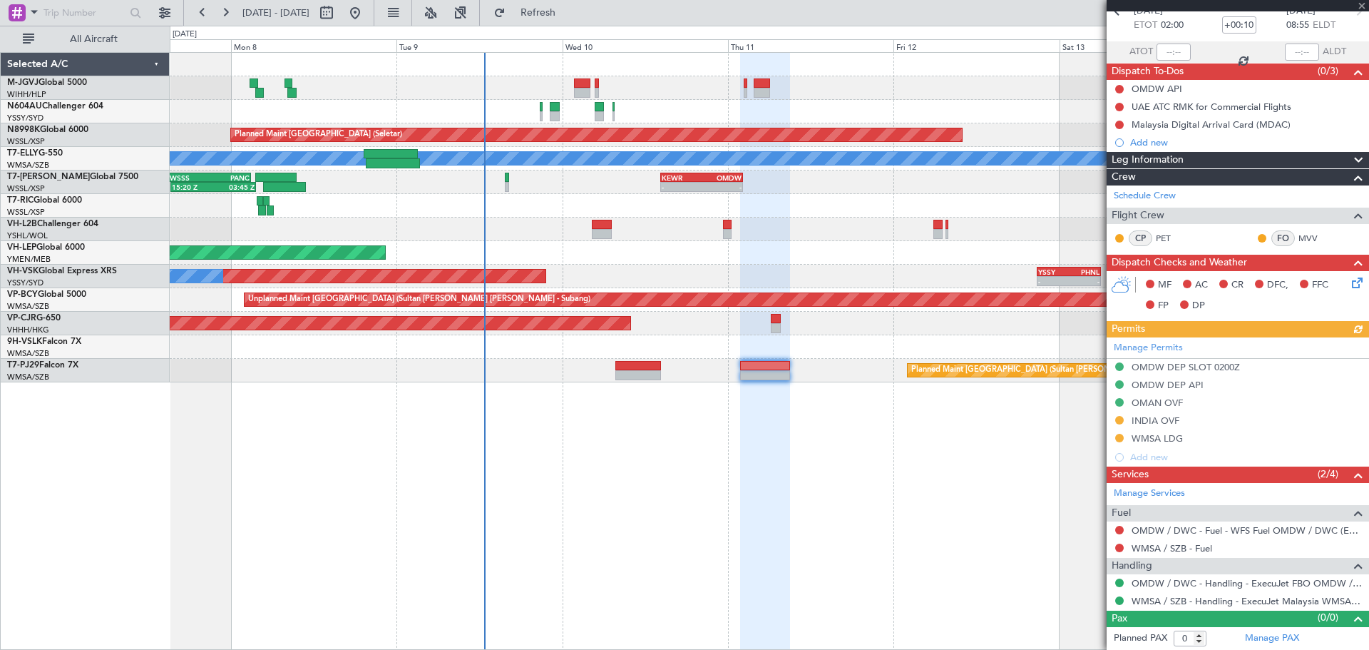
click at [1151, 420] on div "Manage Permits OMDW DEP SLOT 0200Z OMDW DEP API OMAN OVF INDIA OVF WMSA LDG Add…" at bounding box center [1238, 401] width 262 height 129
click at [1158, 420] on div "INDIA OVF" at bounding box center [1155, 420] width 48 height 12
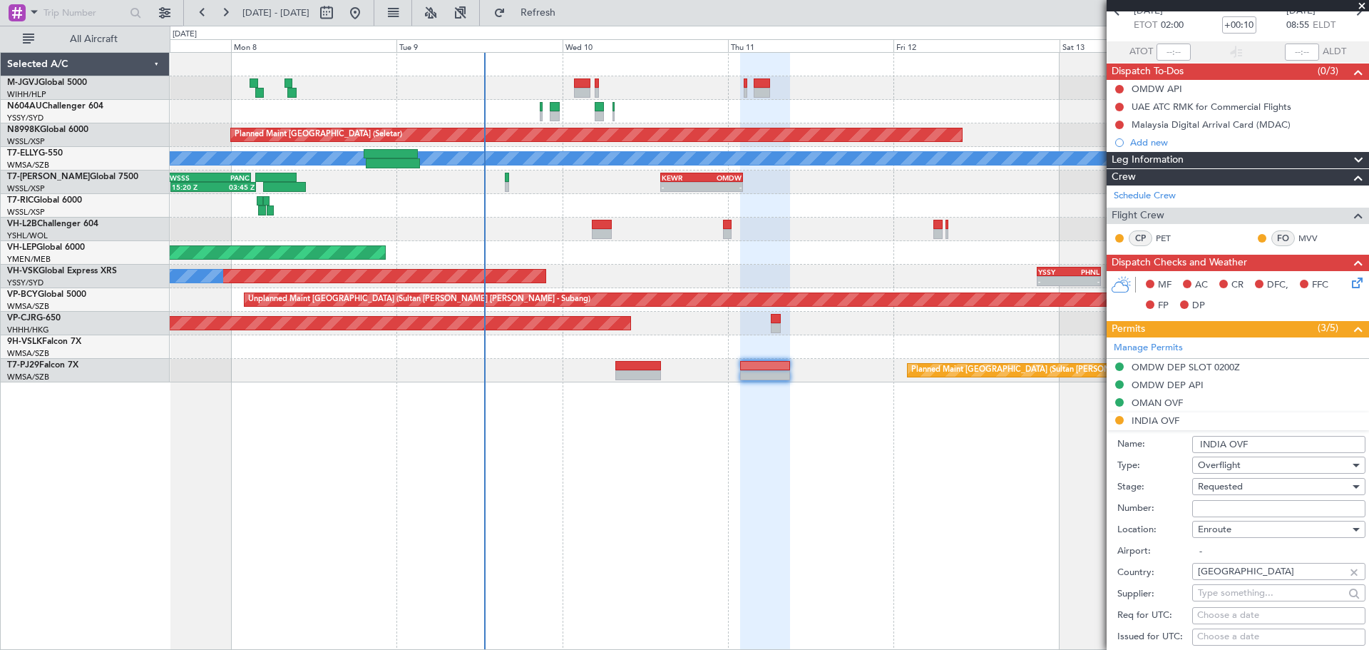
click at [1211, 506] on input "Number:" at bounding box center [1278, 508] width 173 height 17
paste input "YA/N/0837/09/09"
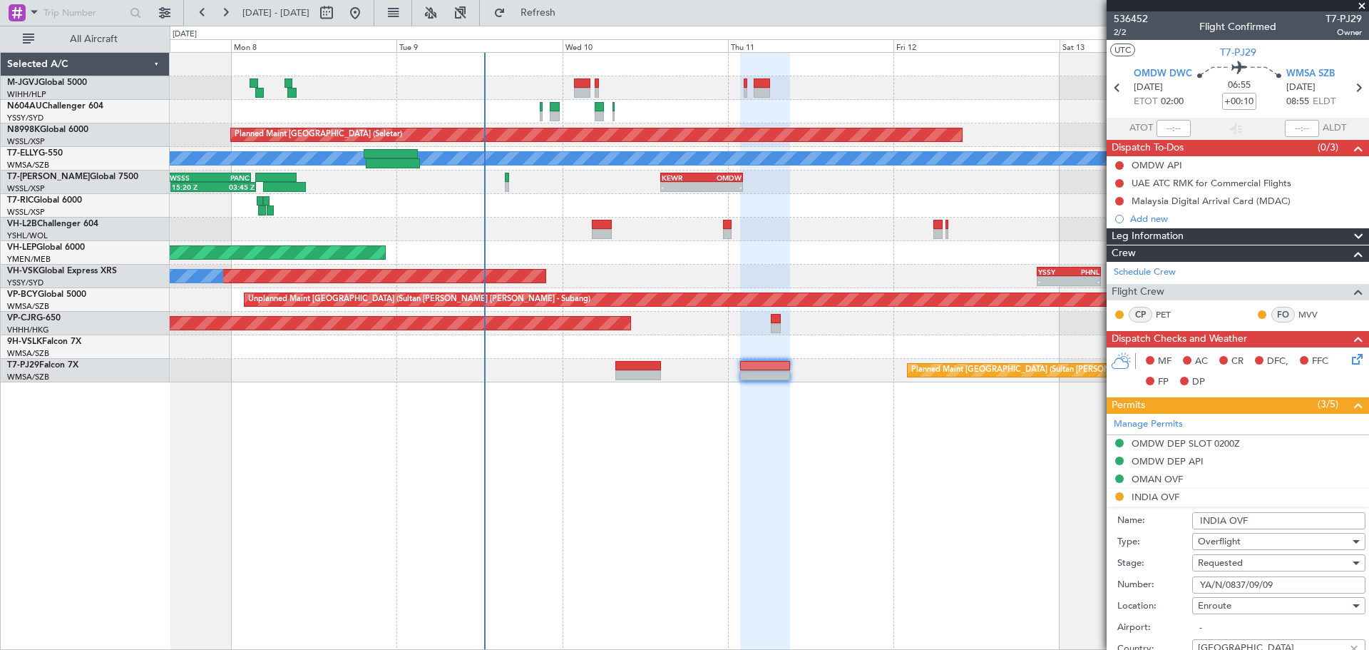
scroll to position [356, 0]
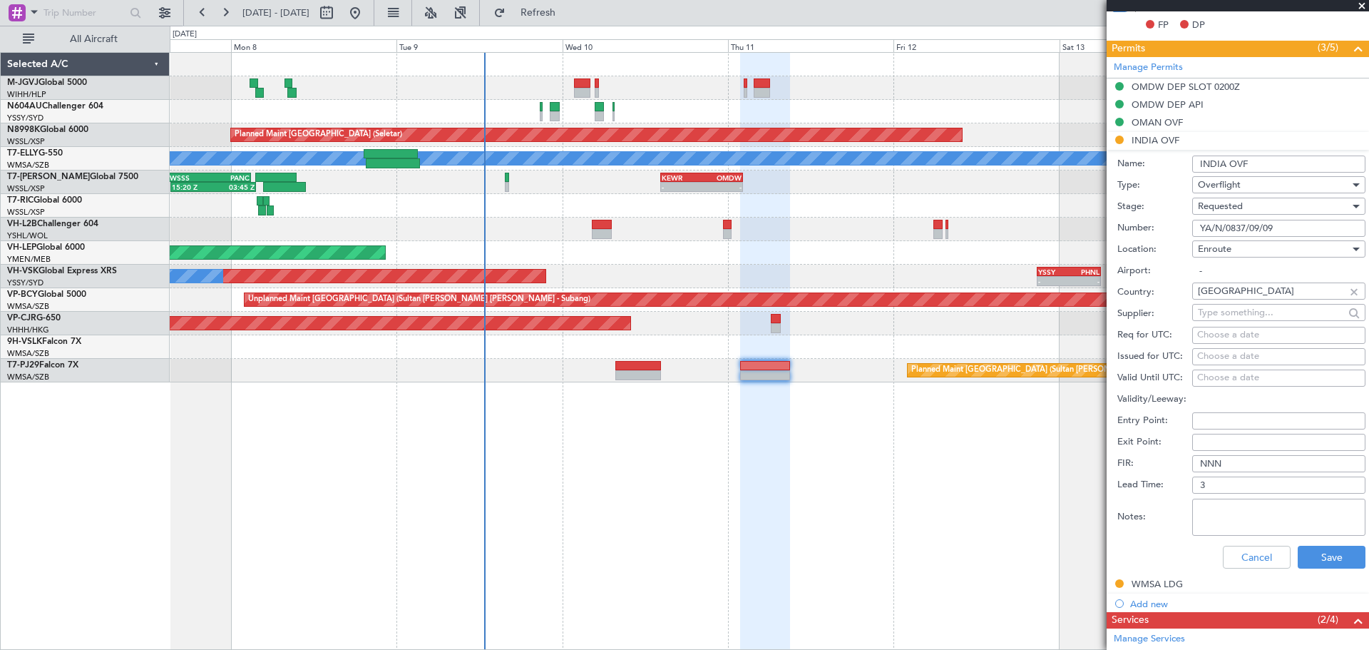
type input "YA/N/0837/09/09"
click at [1221, 356] on div "Choose a date" at bounding box center [1278, 356] width 163 height 14
select select "9"
select select "2025"
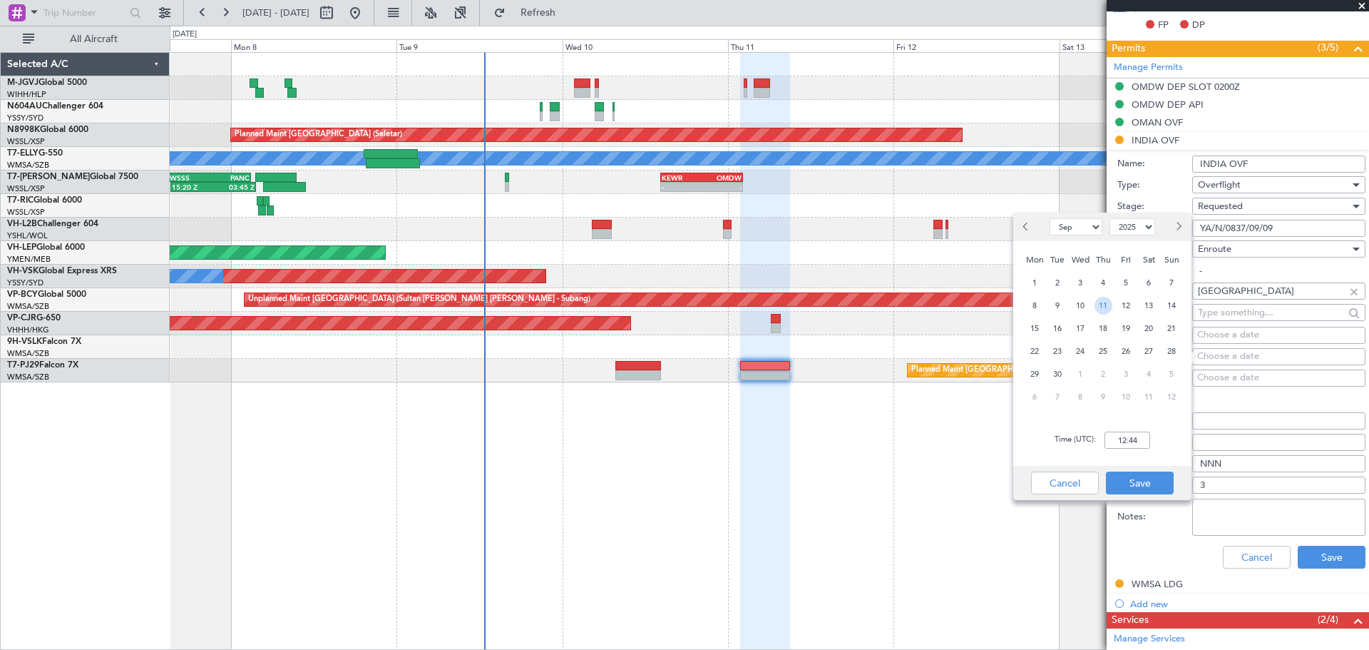
click at [1097, 307] on span "11" at bounding box center [1103, 306] width 18 height 18
click at [1125, 444] on input "00:00" at bounding box center [1127, 439] width 46 height 17
type input "02:00"
click at [1141, 481] on button "Save" at bounding box center [1140, 482] width 68 height 23
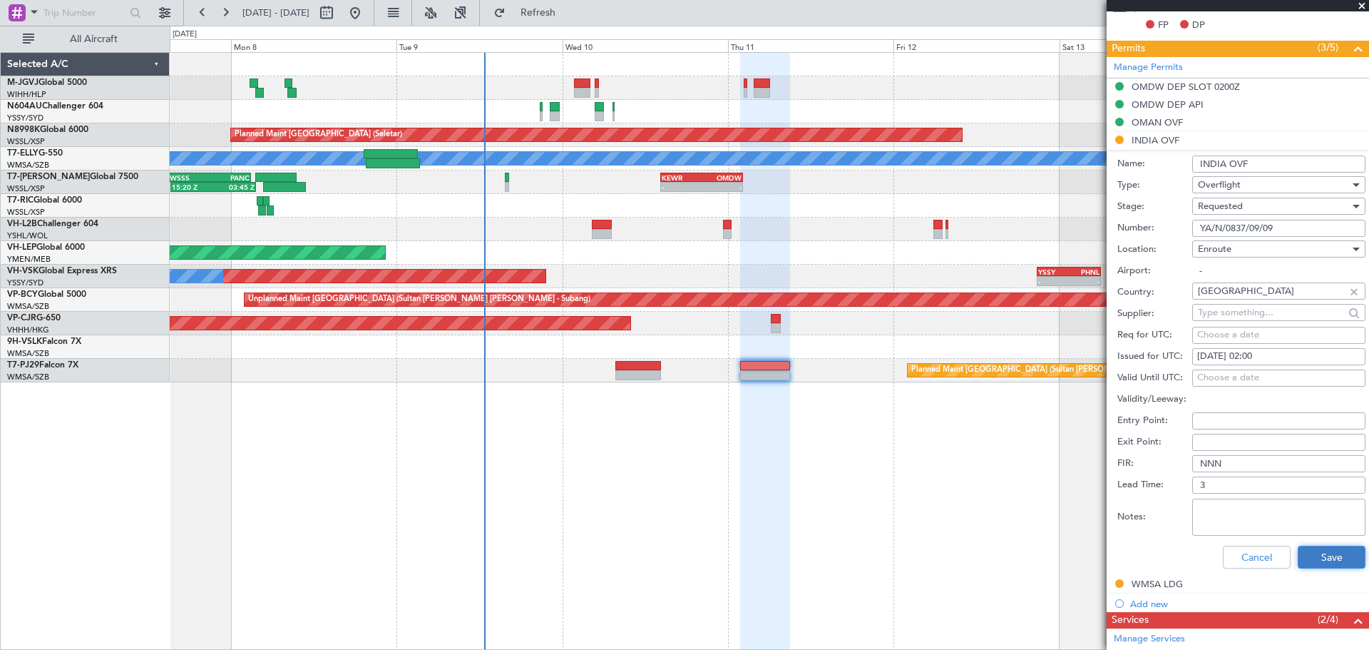
click at [1303, 553] on button "Save" at bounding box center [1332, 556] width 68 height 23
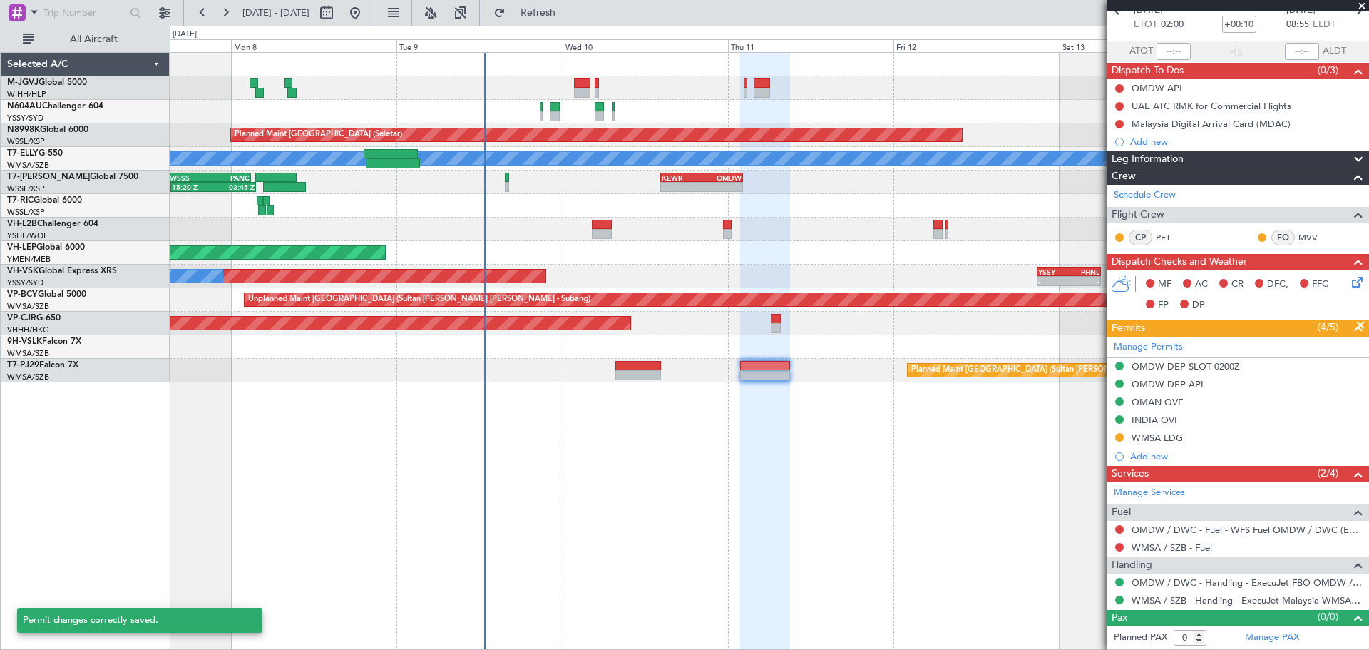
scroll to position [76, 0]
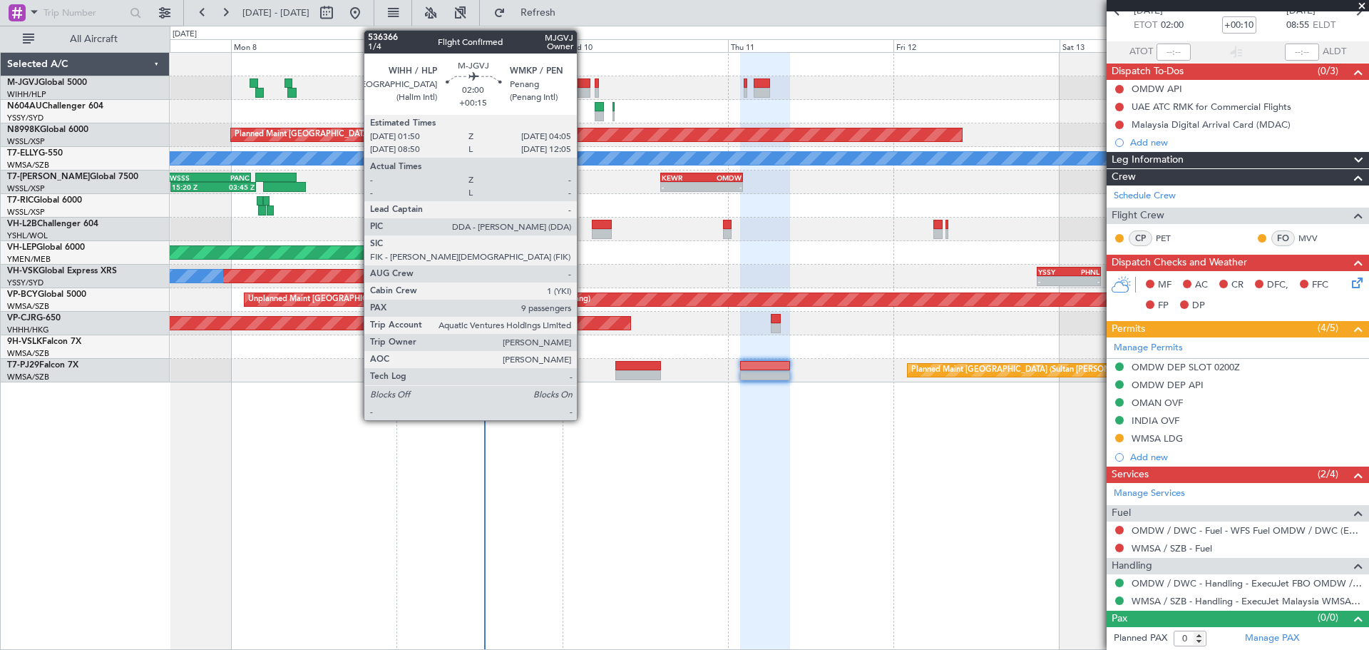
click at [583, 83] on div at bounding box center [582, 83] width 16 height 10
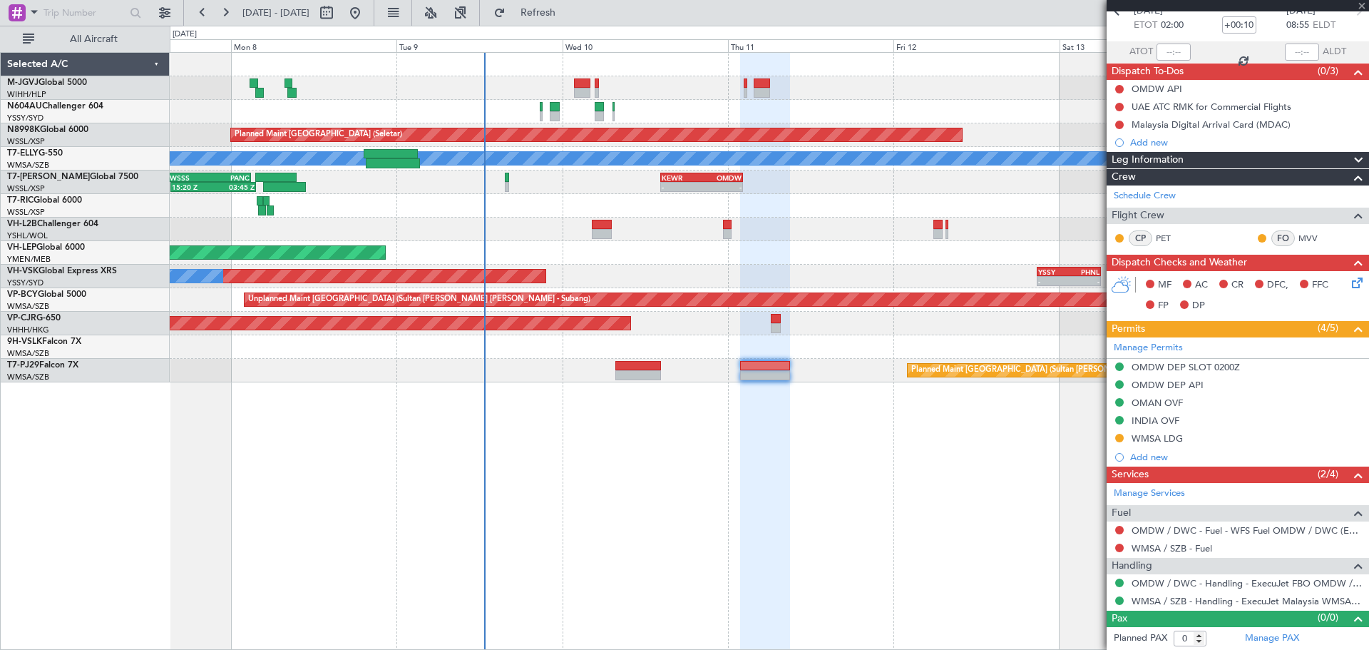
type input "+00:15"
type input "9"
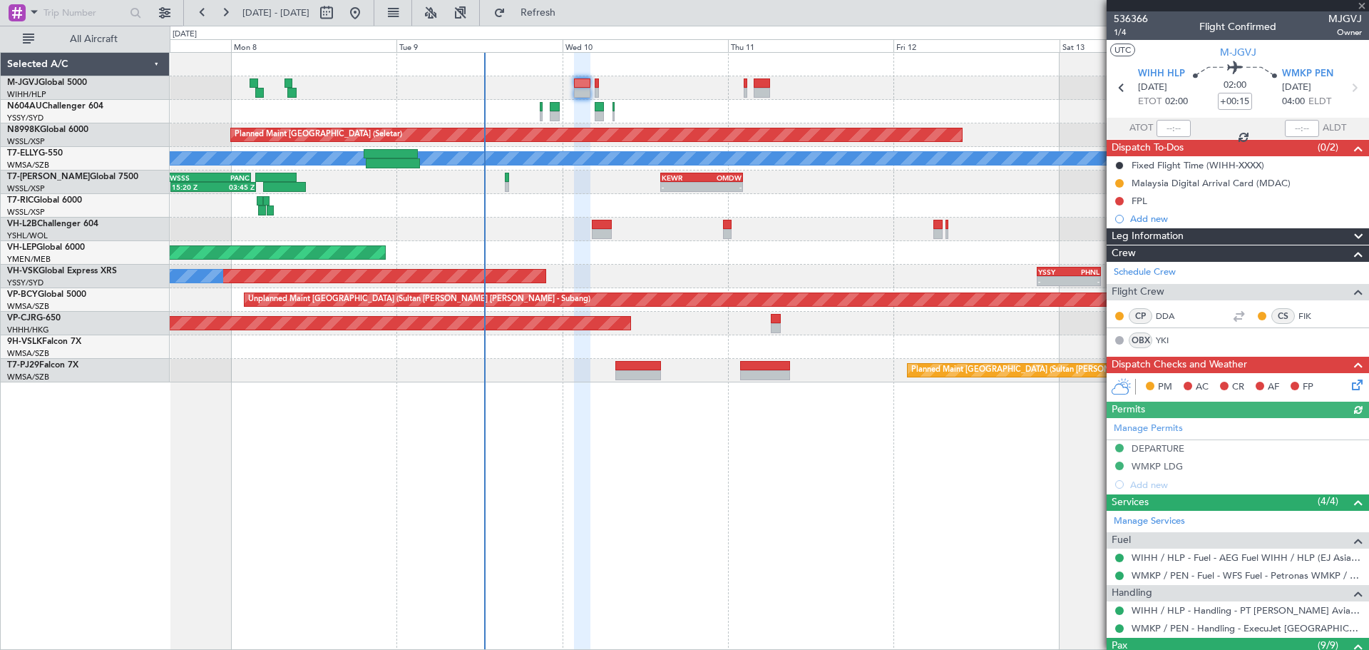
click at [1146, 484] on div "Manage Permits DEPARTURE WMKP LDG Add new" at bounding box center [1238, 456] width 262 height 76
click at [1169, 428] on link "Manage Permits" at bounding box center [1148, 428] width 69 height 14
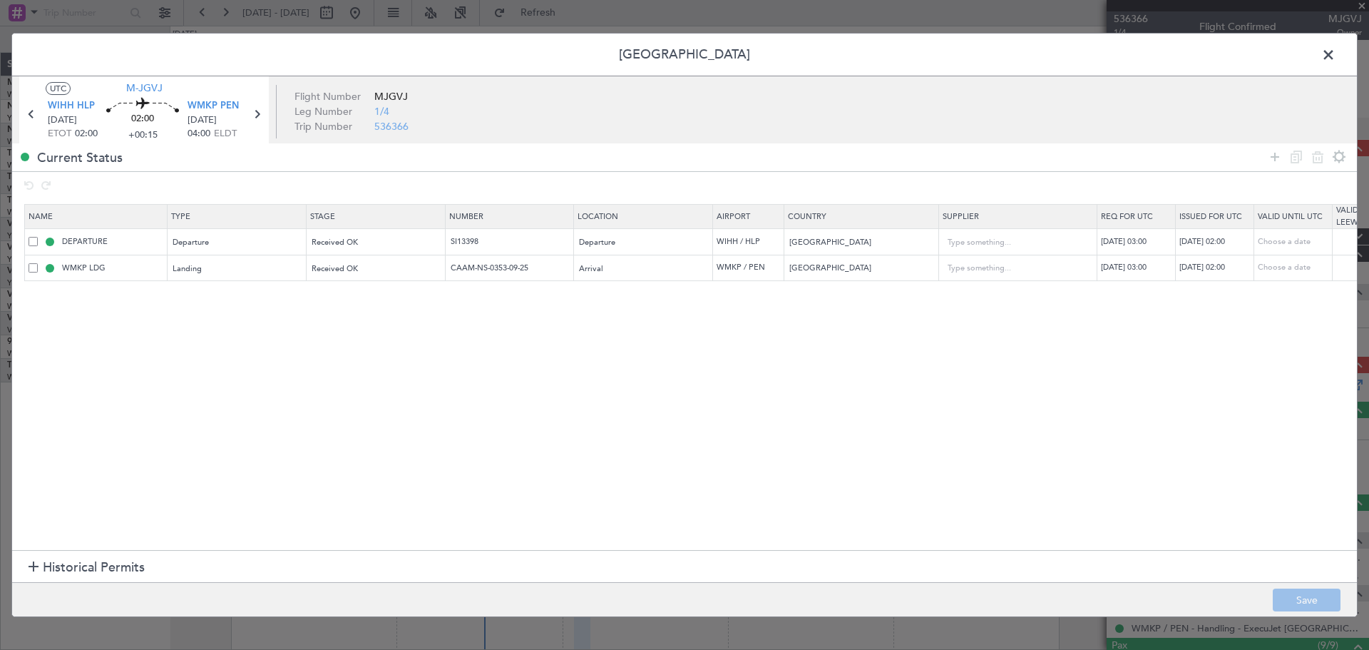
click at [1335, 52] on span at bounding box center [1335, 58] width 0 height 29
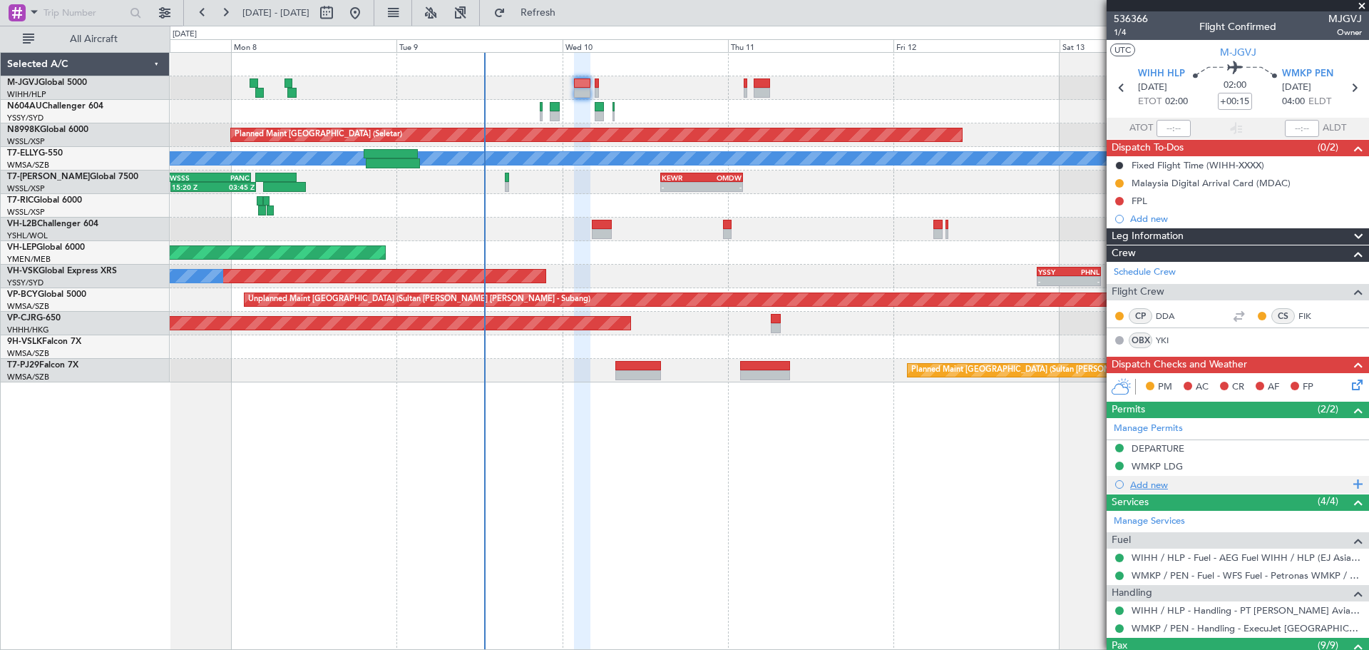
click at [1132, 488] on div "Add new" at bounding box center [1239, 484] width 219 height 12
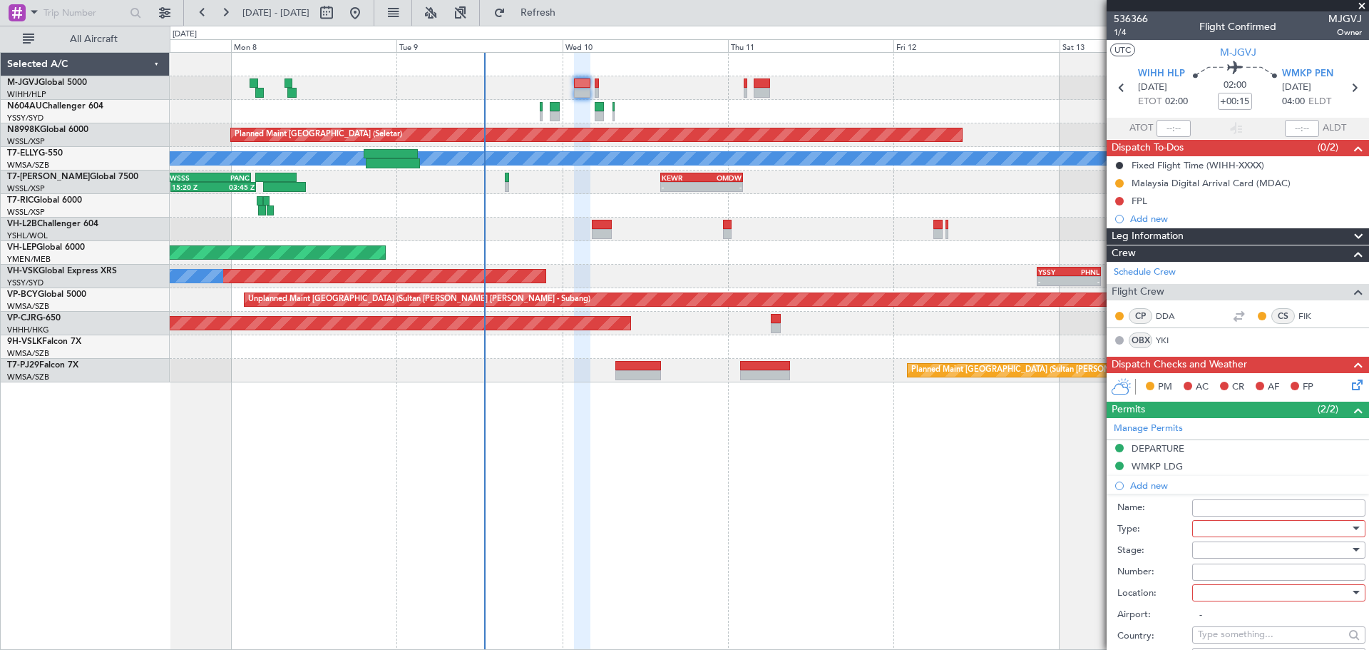
click at [1226, 530] on div at bounding box center [1274, 528] width 152 height 21
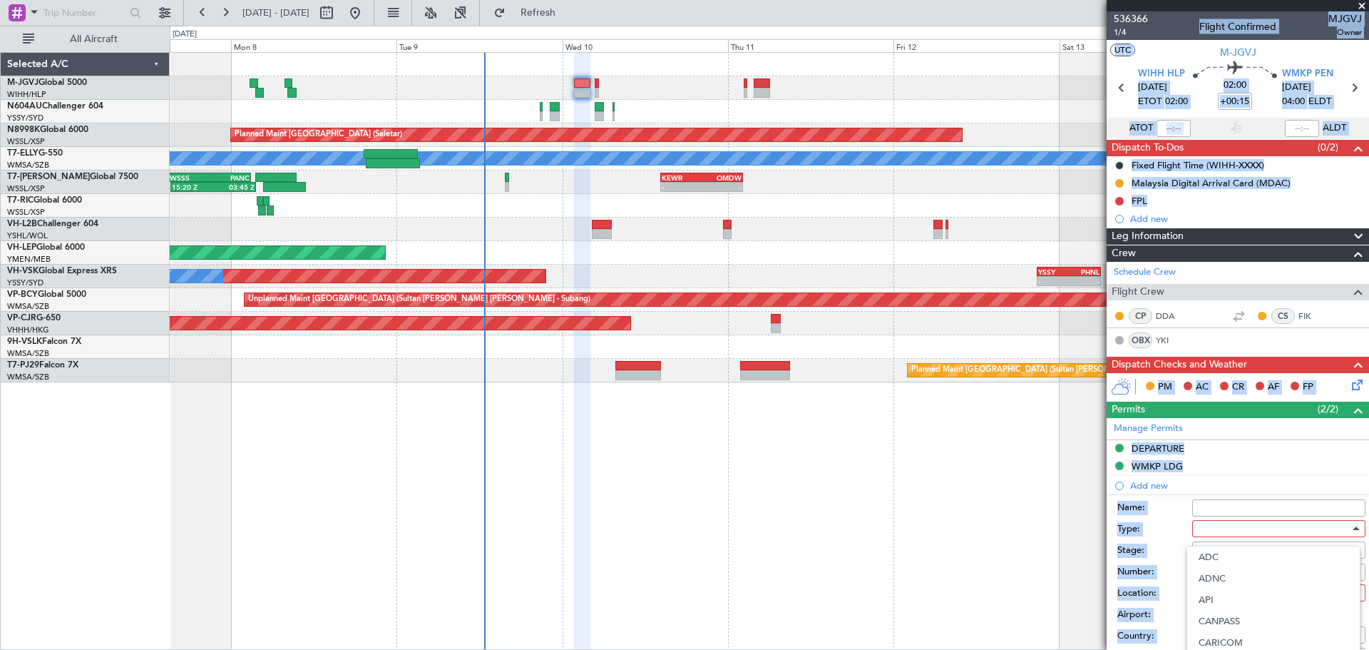
drag, startPoint x: 1365, startPoint y: 245, endPoint x: 1350, endPoint y: 311, distance: 67.8
click at [1368, 339] on html "[DATE] - [DATE] Refresh Quick Links All Aircraft Planned Maint [GEOGRAPHIC_DATA…" at bounding box center [684, 325] width 1369 height 650
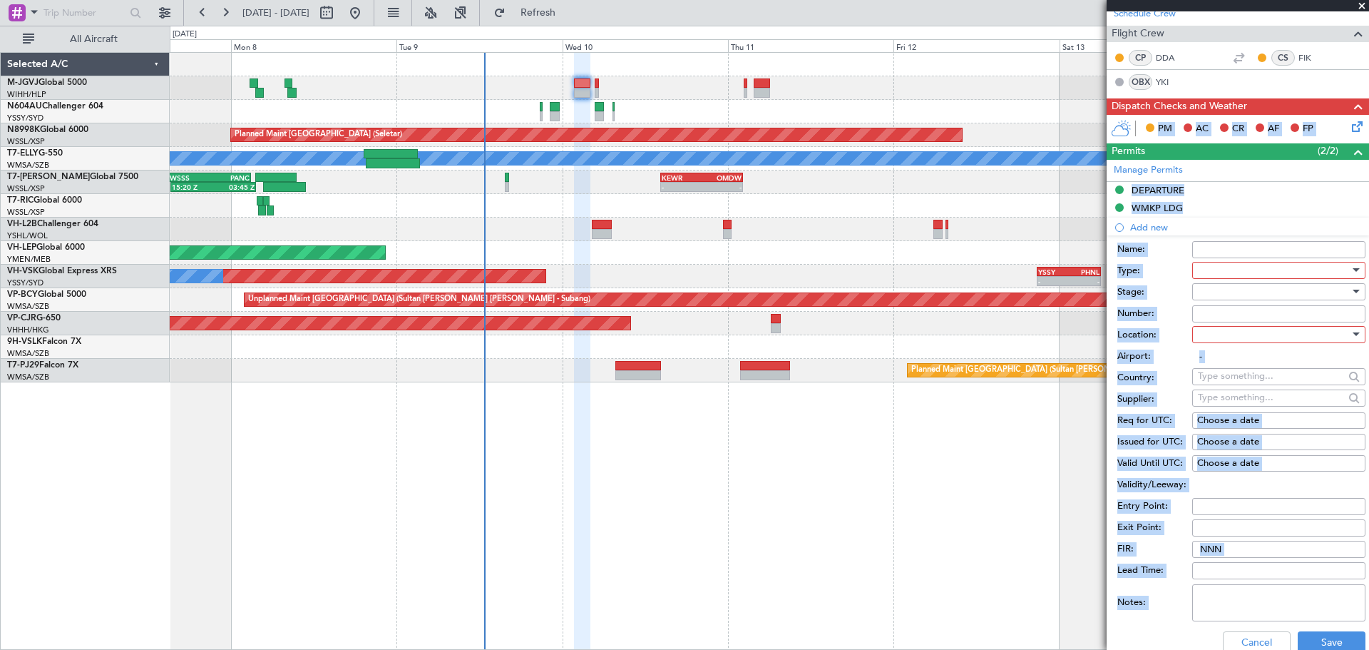
scroll to position [269, 0]
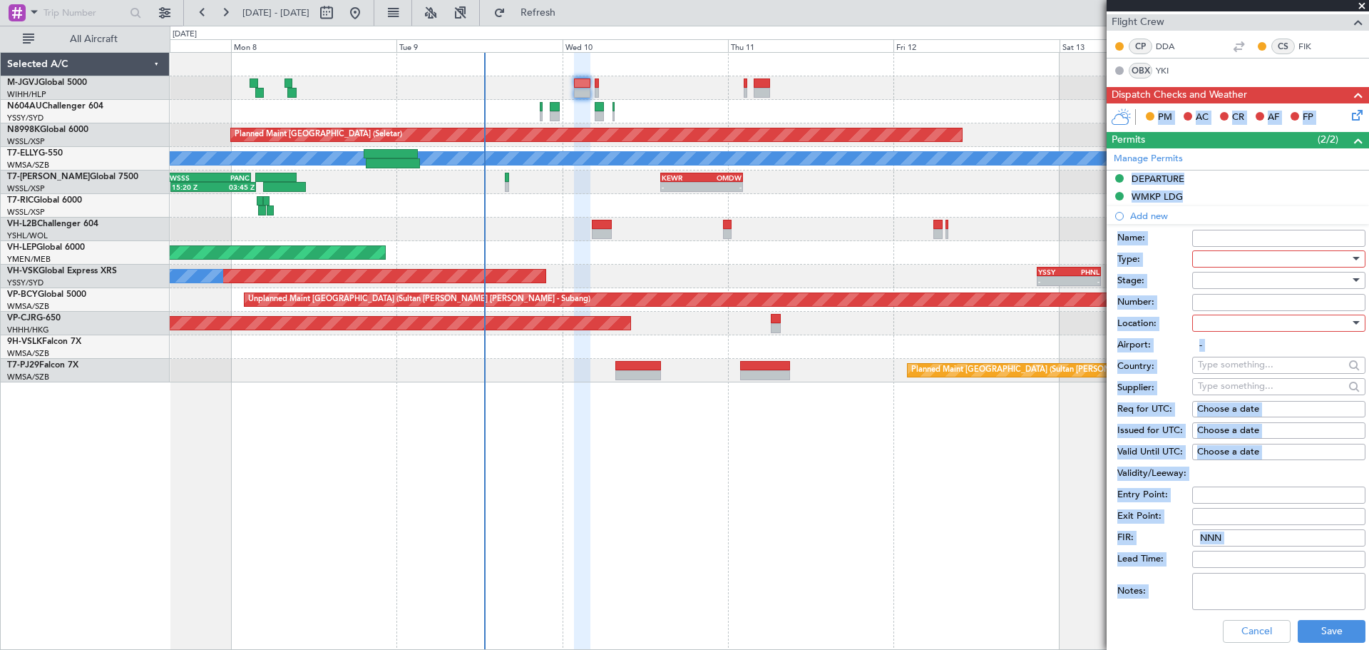
click at [1256, 255] on div at bounding box center [1274, 258] width 152 height 21
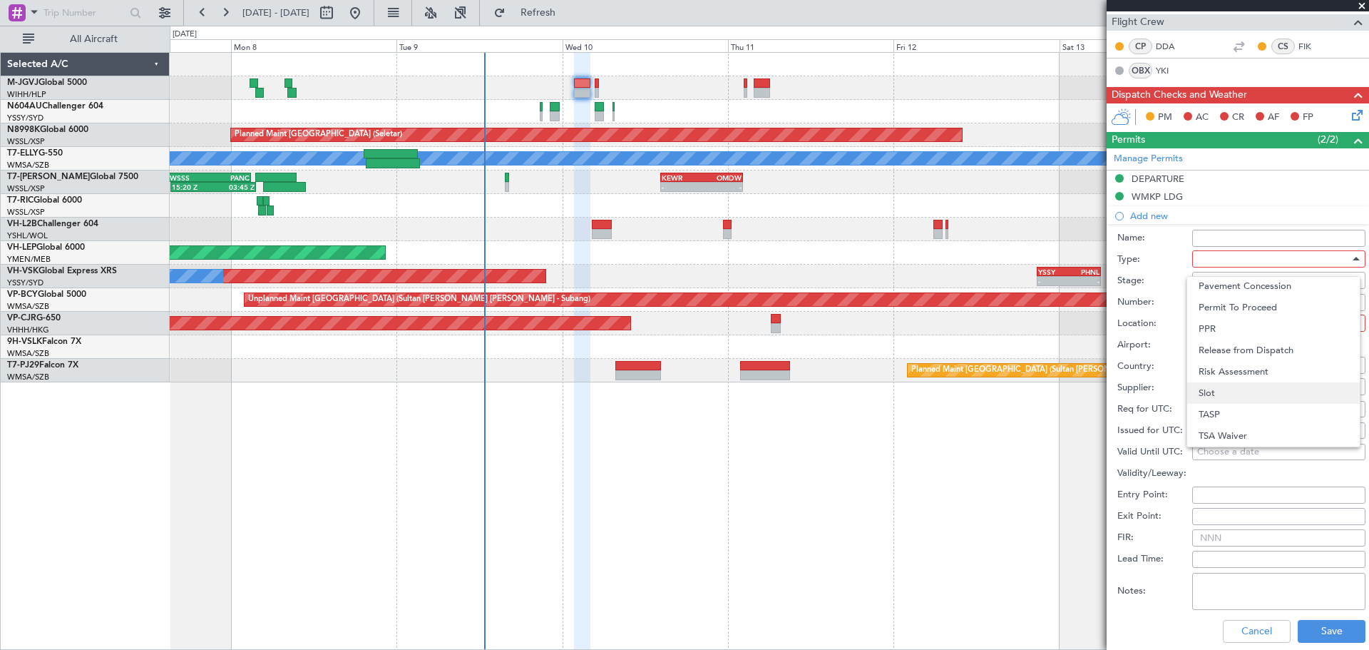
scroll to position [310, 0]
click at [1245, 383] on span "Parking" at bounding box center [1273, 383] width 150 height 21
click at [1231, 324] on div at bounding box center [1274, 322] width 152 height 21
click at [1232, 394] on span "Arrival" at bounding box center [1273, 394] width 150 height 21
type input "WMKP / PEN"
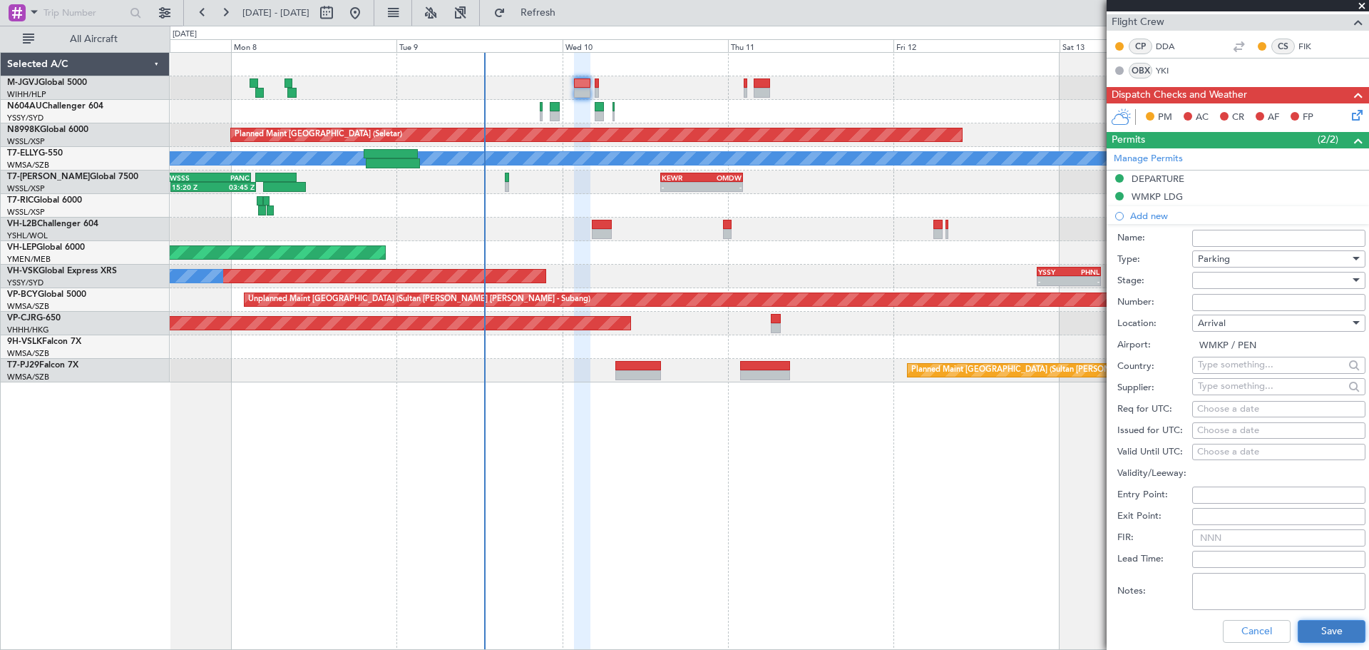
click at [1309, 625] on button "Save" at bounding box center [1332, 631] width 68 height 23
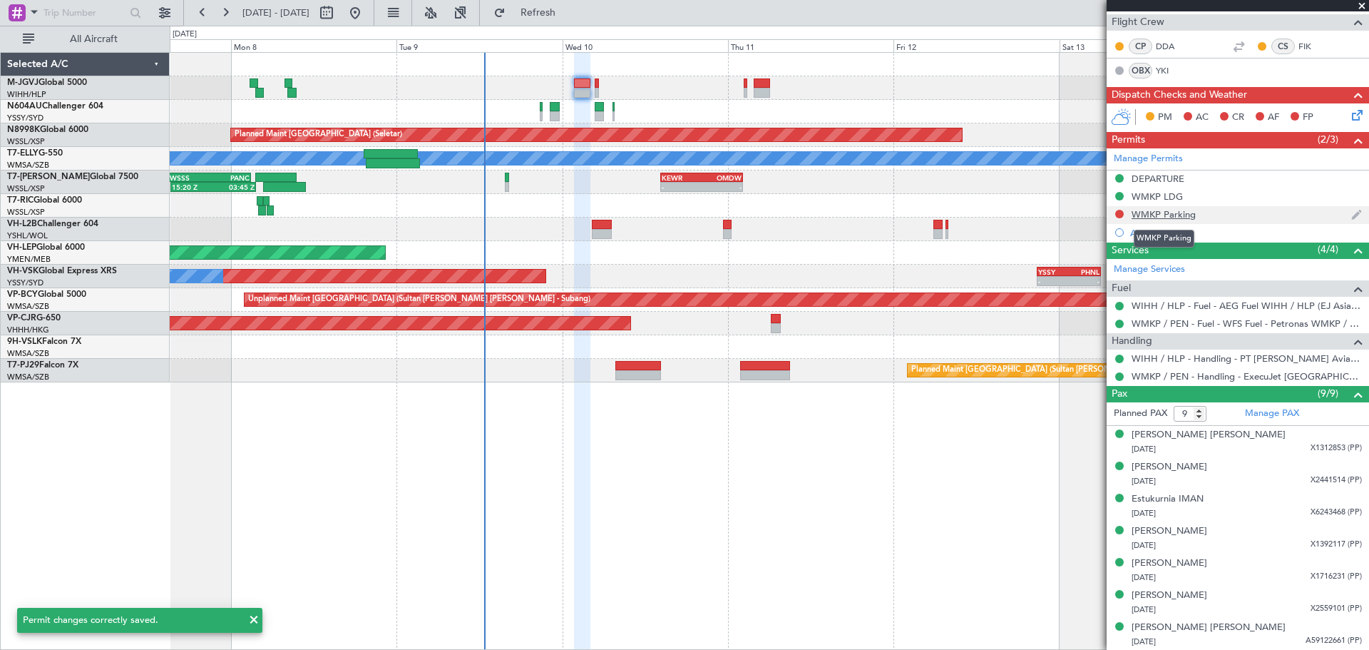
click at [1150, 215] on div "WMKP Parking" at bounding box center [1163, 214] width 64 height 12
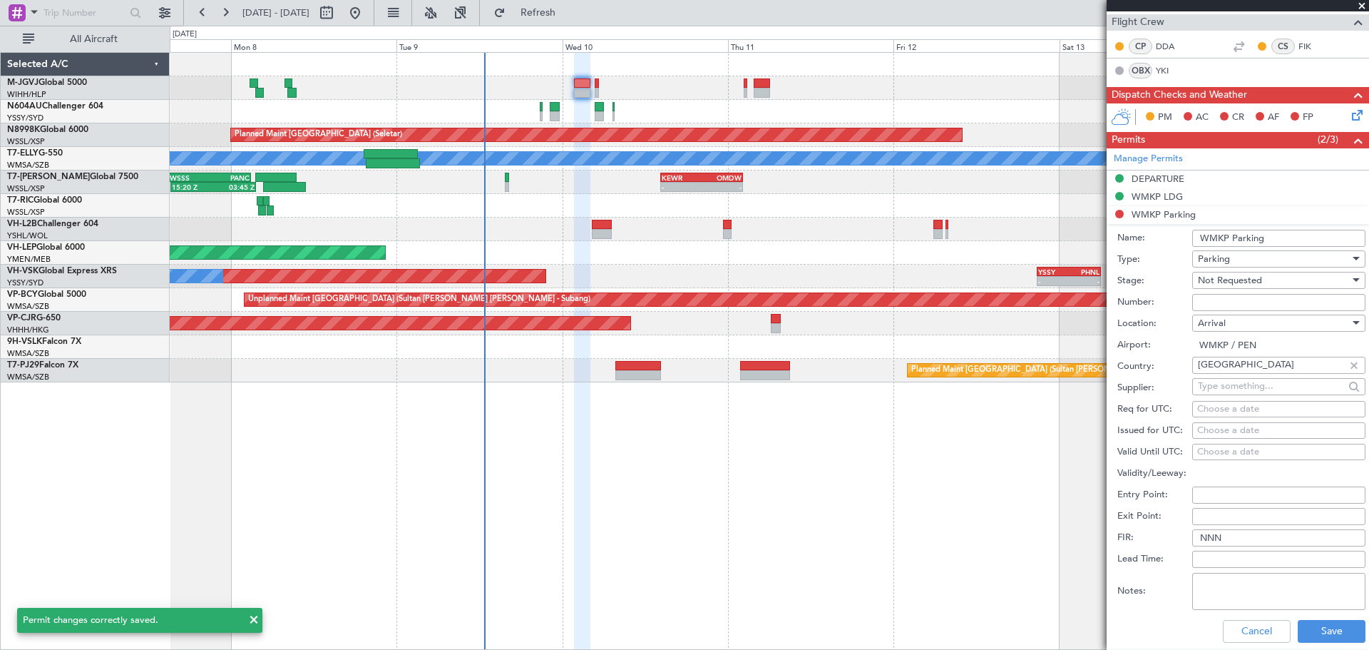
click at [1203, 301] on input "Number:" at bounding box center [1278, 302] width 173 height 17
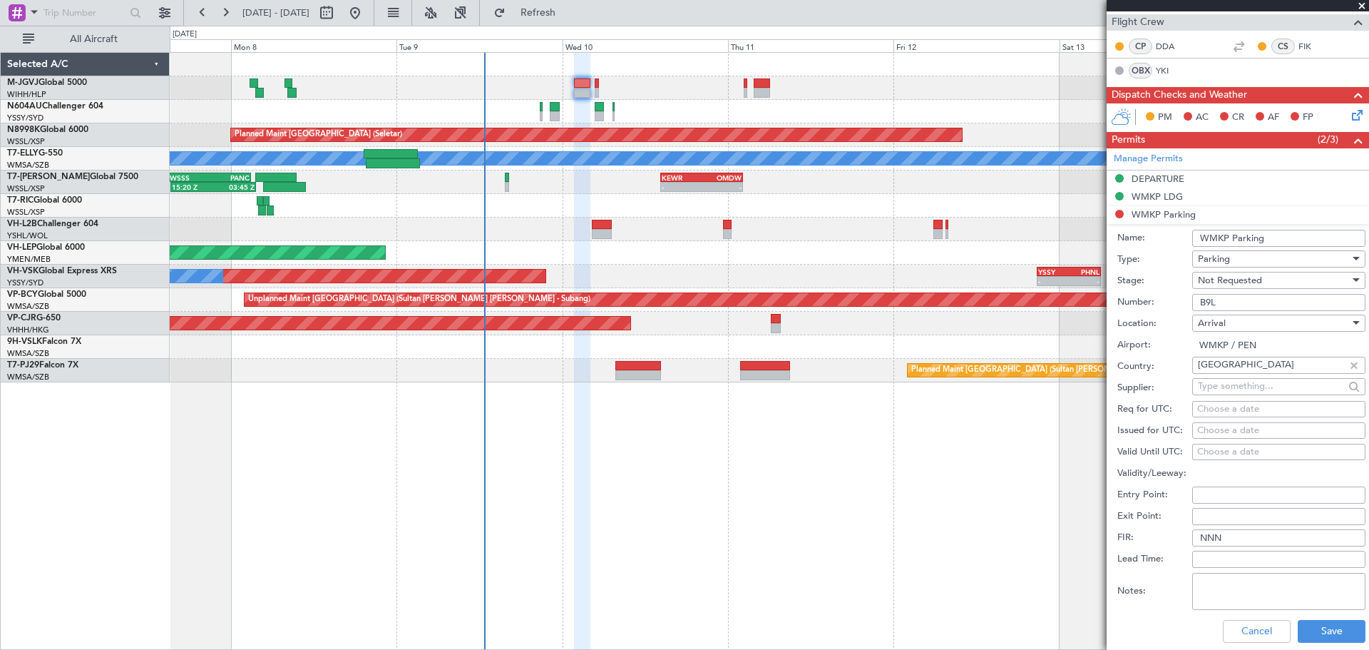
type input "B9L"
click at [1227, 280] on span "Not Requested" at bounding box center [1230, 280] width 64 height 13
click at [1236, 389] on span "Received OK" at bounding box center [1273, 394] width 150 height 21
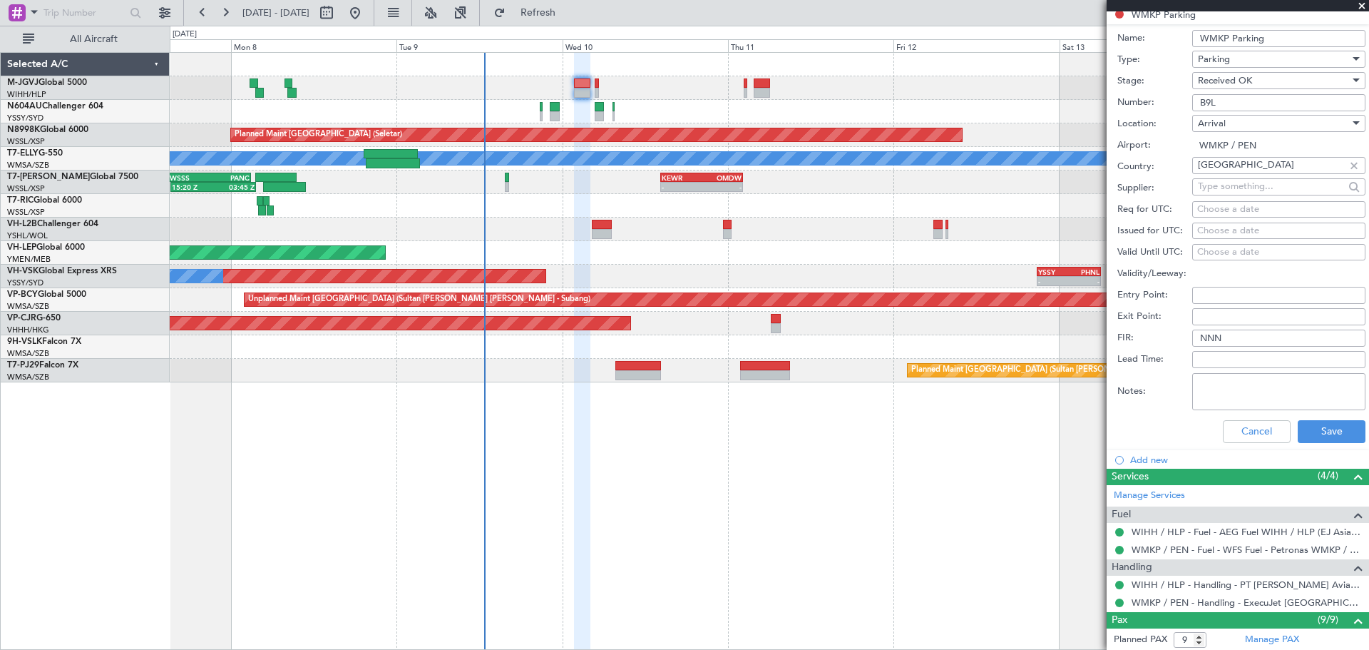
scroll to position [476, 0]
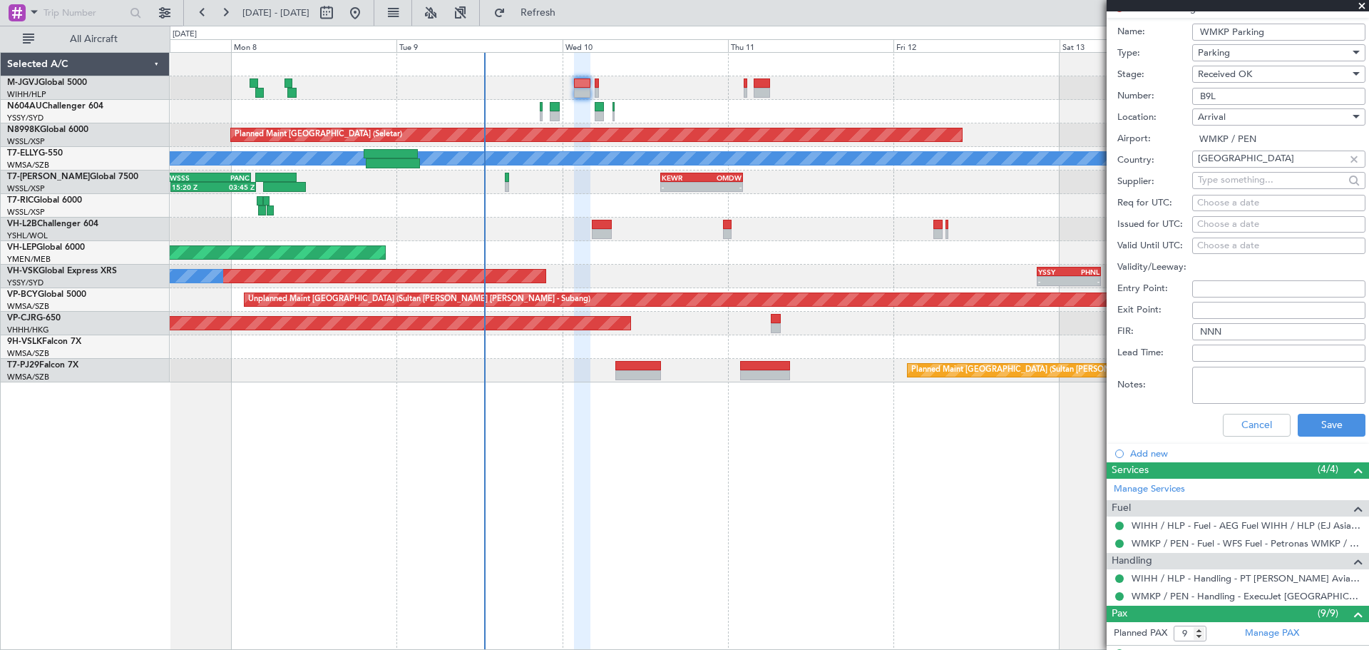
click at [1216, 226] on div "Choose a date" at bounding box center [1278, 224] width 163 height 14
select select "9"
select select "2025"
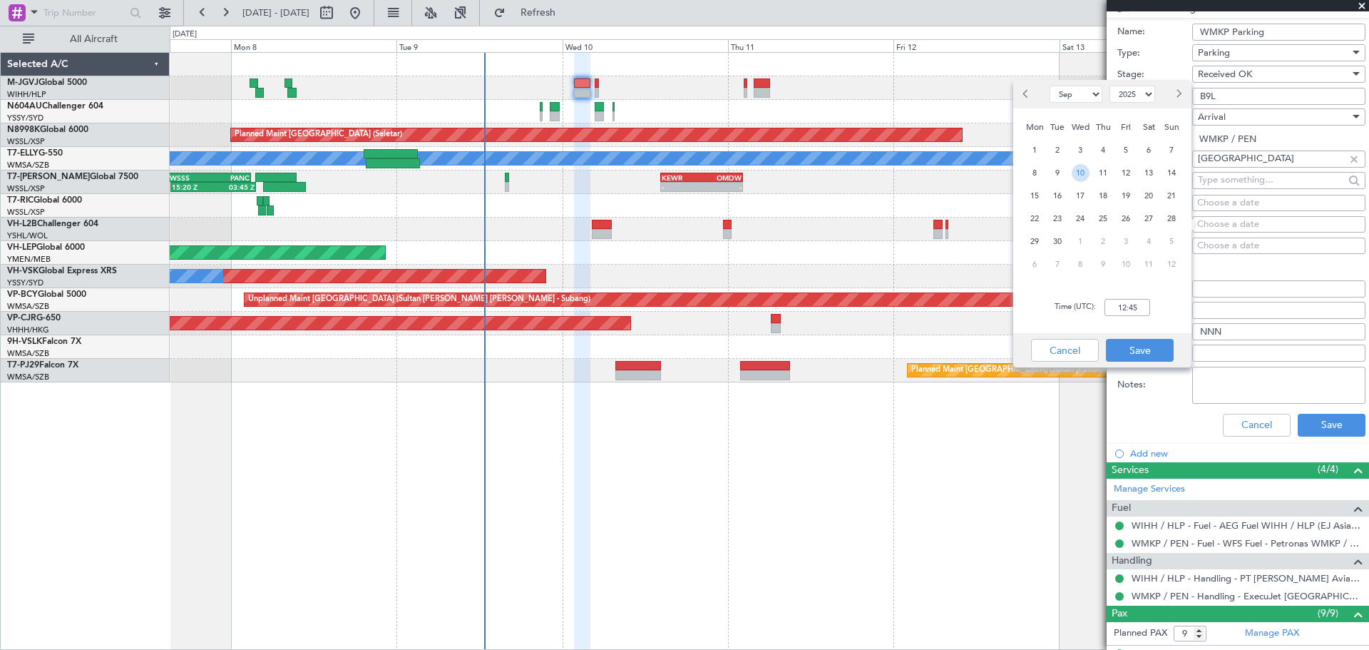
click at [1085, 173] on span "10" at bounding box center [1081, 173] width 18 height 18
click at [1127, 313] on input "00:00" at bounding box center [1127, 307] width 46 height 17
type input "02:00"
click at [1144, 345] on button "Save" at bounding box center [1140, 350] width 68 height 23
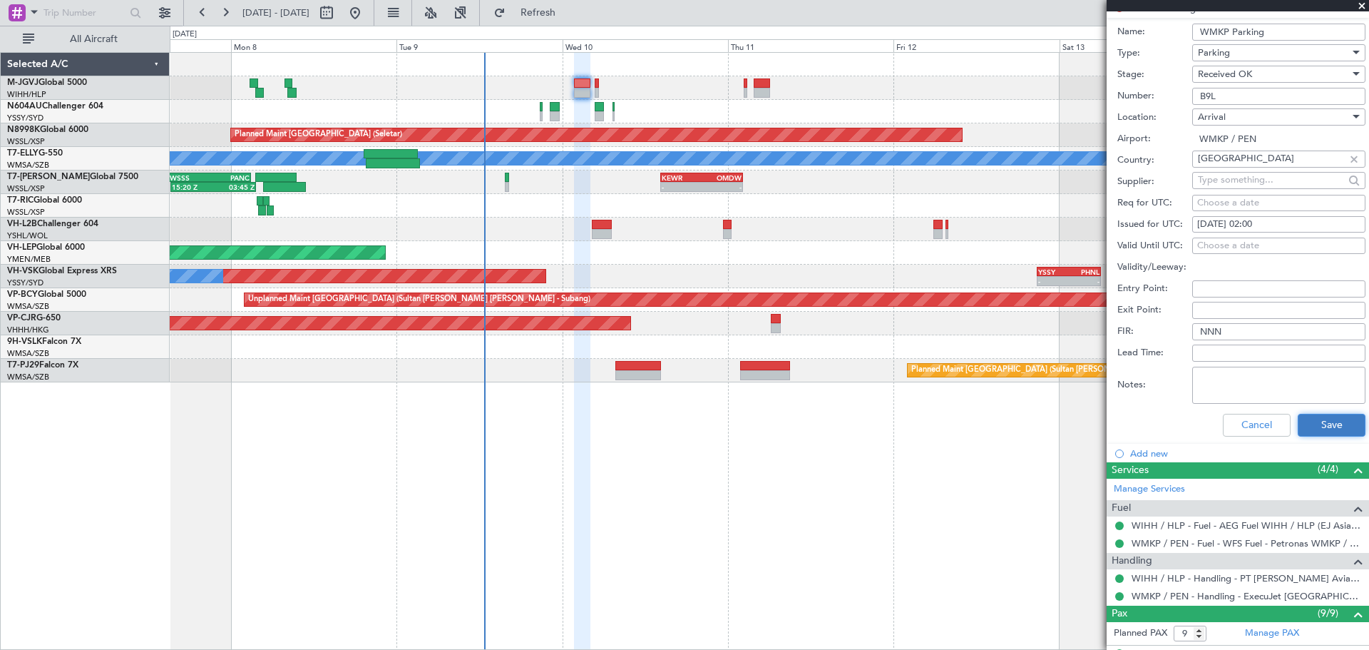
click at [1311, 425] on button "Save" at bounding box center [1332, 425] width 68 height 23
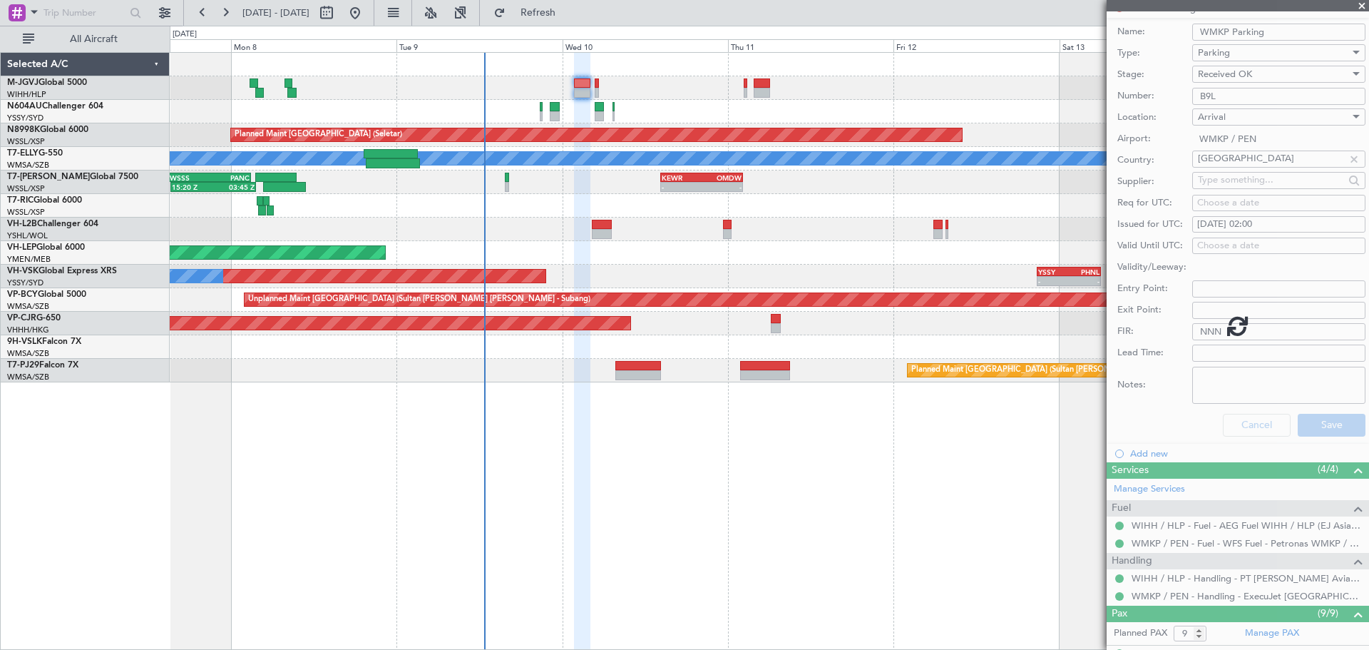
scroll to position [50, 0]
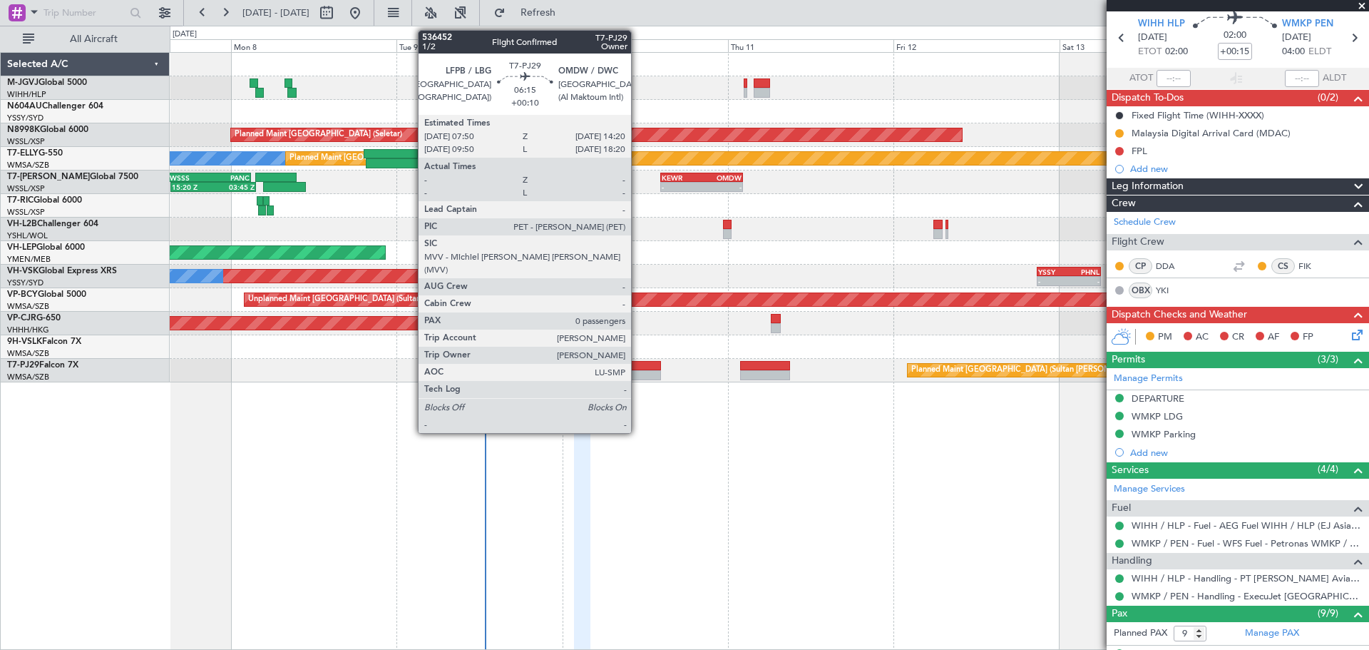
click at [637, 367] on div at bounding box center [637, 366] width 45 height 10
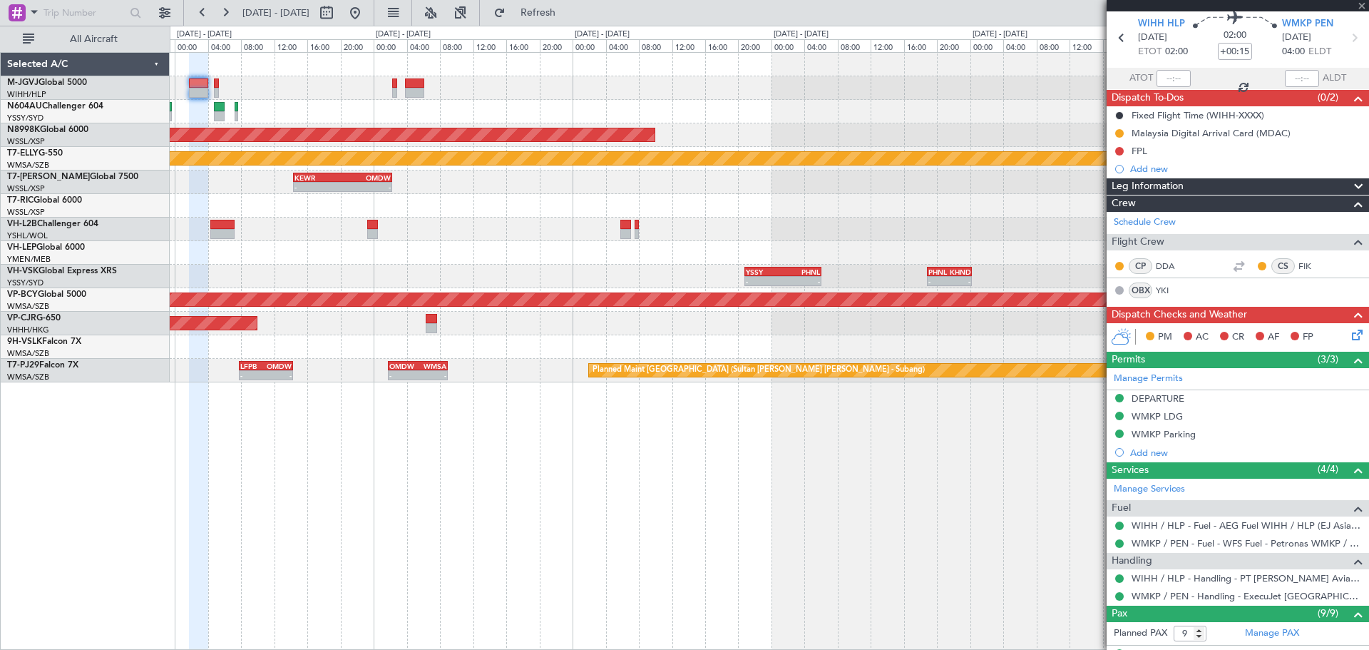
type input "+00:10"
type input "0"
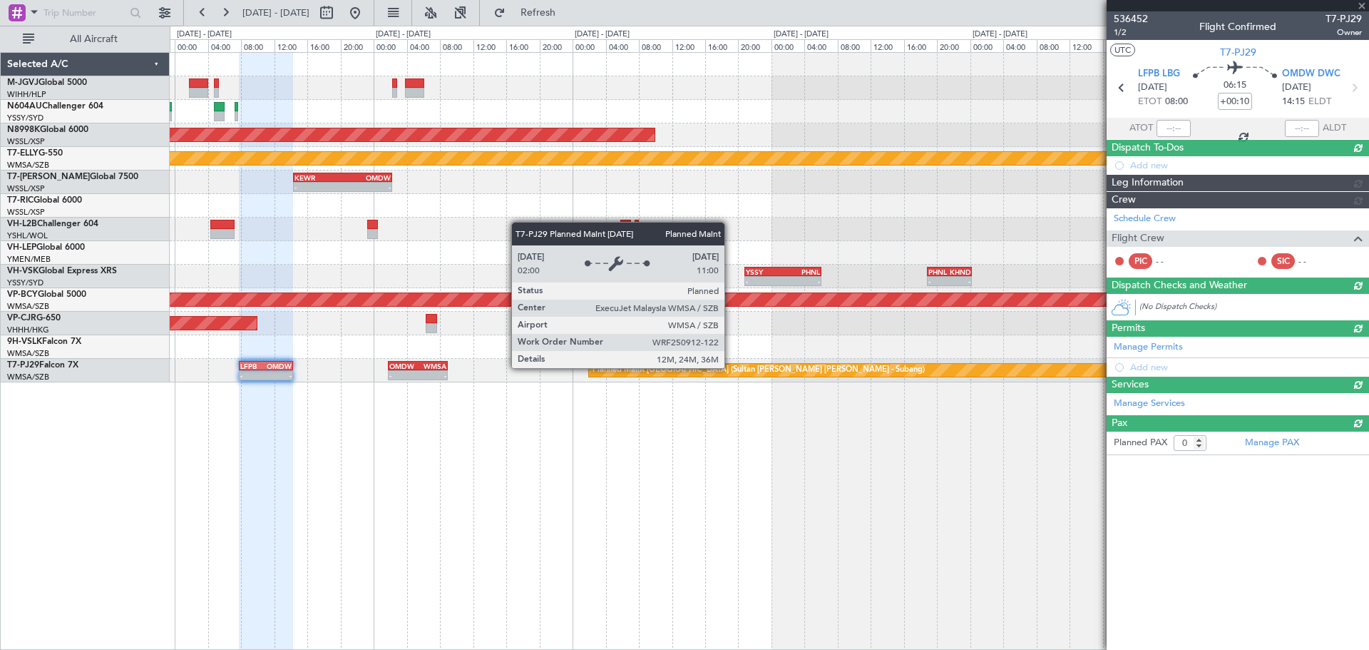
scroll to position [0, 0]
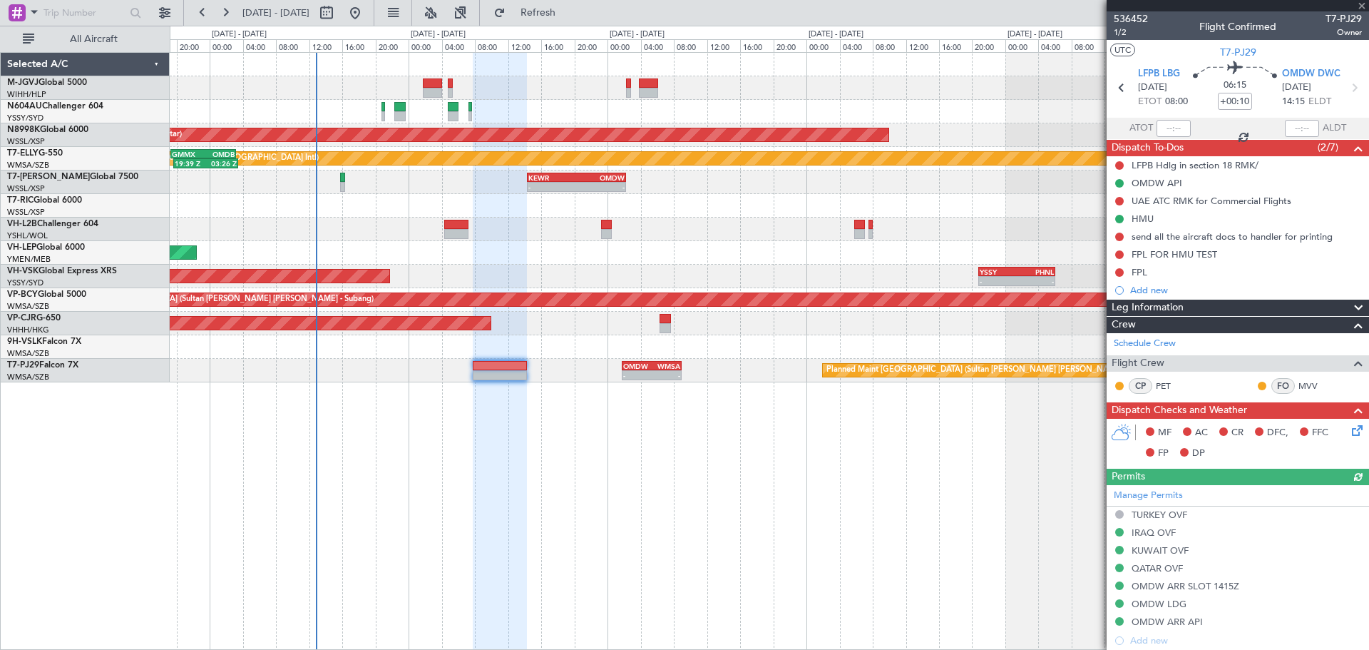
click at [714, 483] on div "Planned Maint [GEOGRAPHIC_DATA] (Seletar) [PERSON_NAME] Planned Maint [GEOGRAPH…" at bounding box center [769, 350] width 1199 height 597
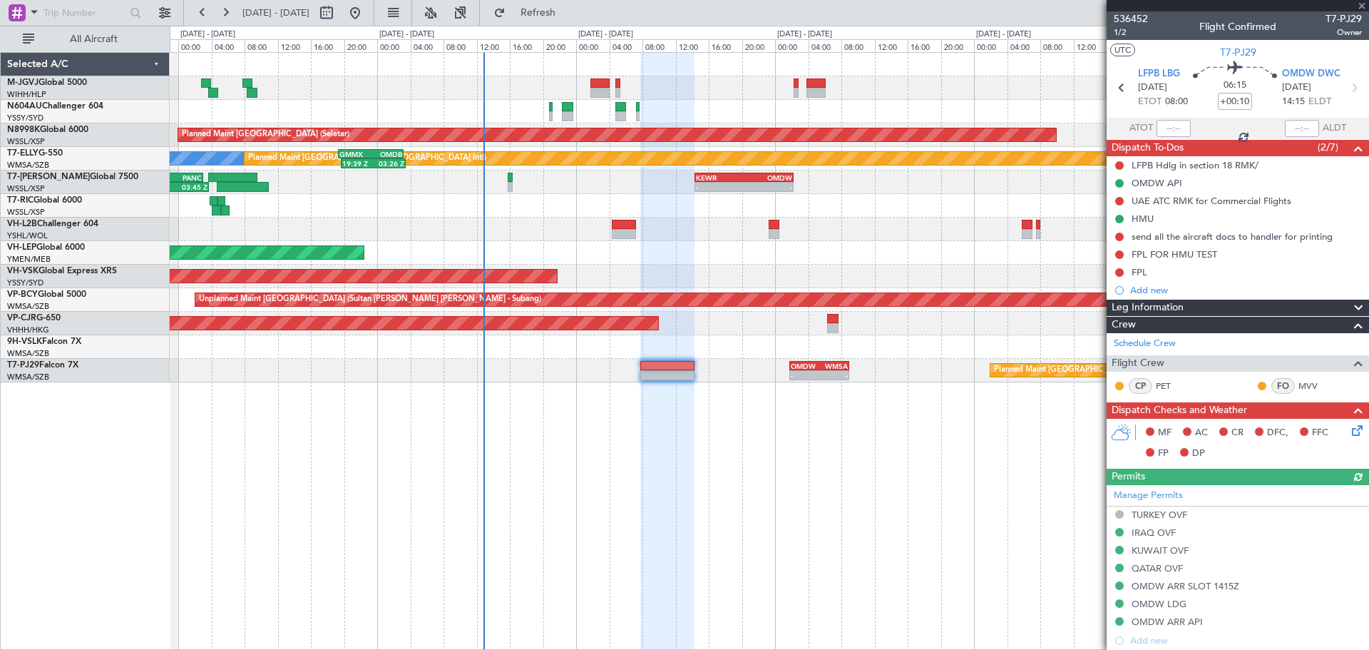
click at [599, 461] on div "Planned Maint [GEOGRAPHIC_DATA] (Seletar) [PERSON_NAME] Planned Maint [GEOGRAPH…" at bounding box center [769, 350] width 1199 height 597
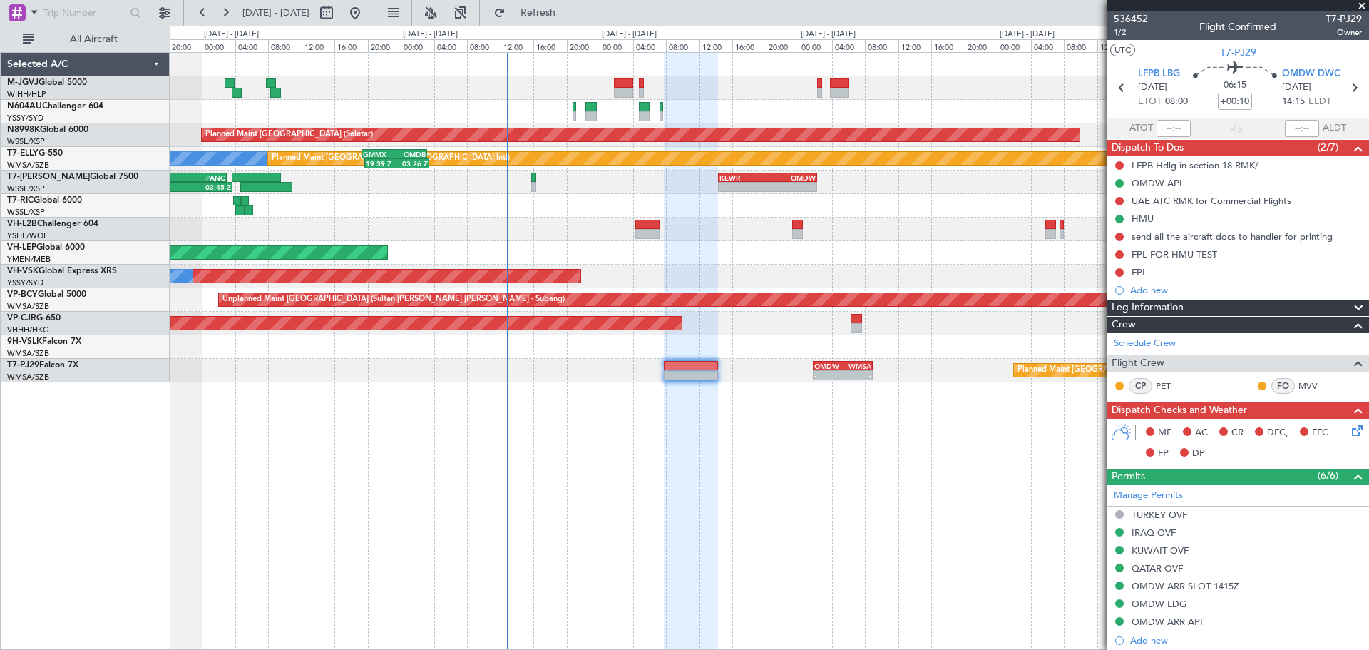
click at [585, 448] on div "Planned Maint [GEOGRAPHIC_DATA] (Seletar) [PERSON_NAME] Planned Maint [GEOGRAPH…" at bounding box center [769, 350] width 1199 height 597
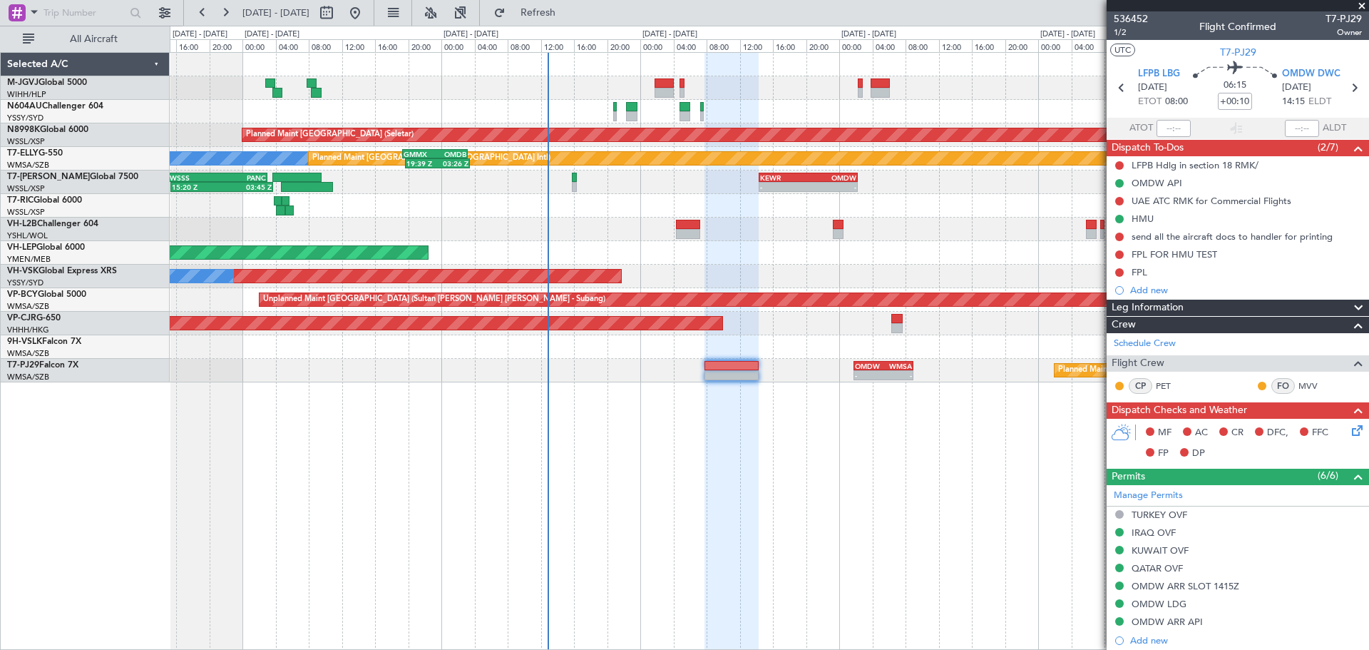
click at [615, 204] on div "Planned Maint [GEOGRAPHIC_DATA] (Seletar) [PERSON_NAME] Planned Maint [GEOGRAPH…" at bounding box center [769, 217] width 1198 height 329
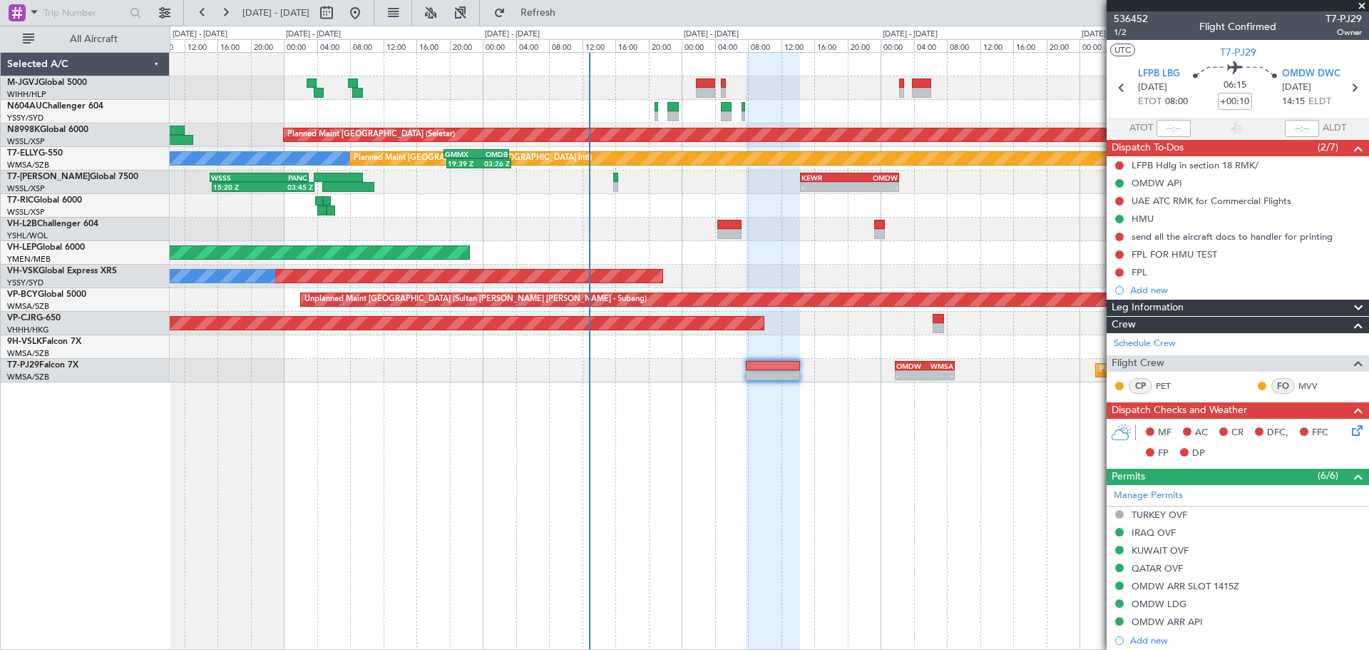
click at [627, 230] on div at bounding box center [769, 229] width 1198 height 24
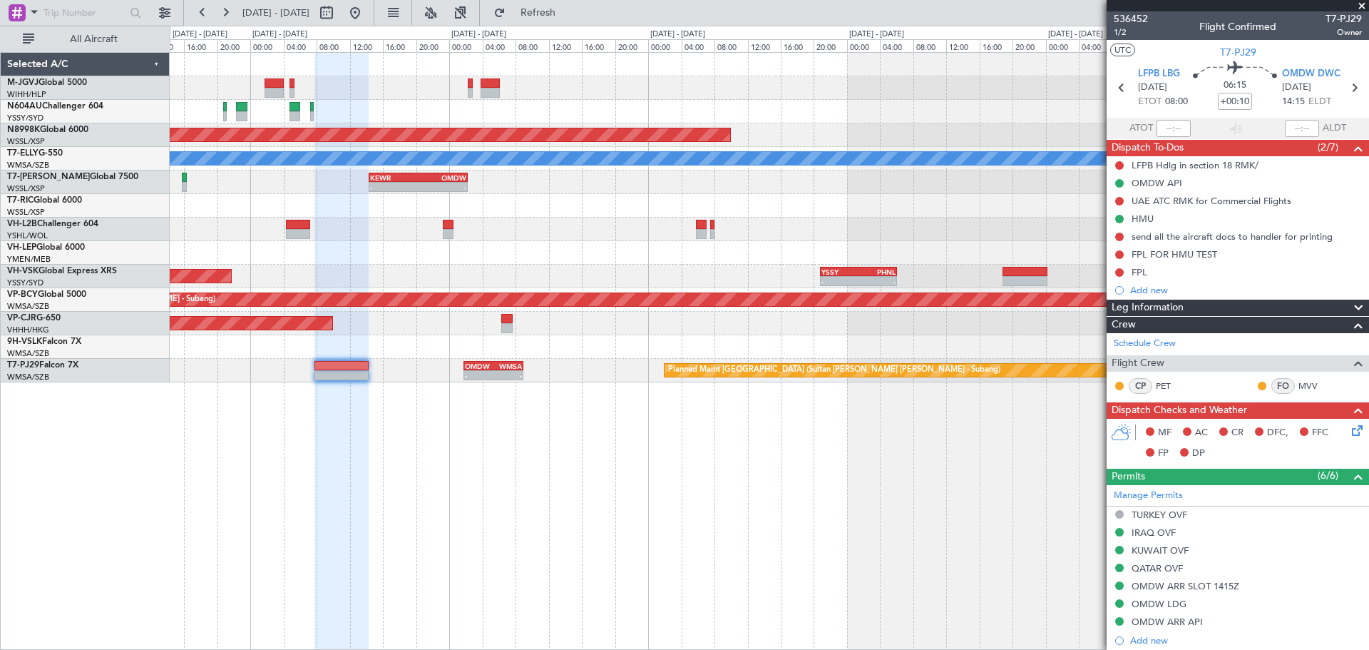
click at [594, 277] on div "Planned Maint [GEOGRAPHIC_DATA] (Seletar) Planned Maint [GEOGRAPHIC_DATA] ([GEO…" at bounding box center [769, 217] width 1198 height 329
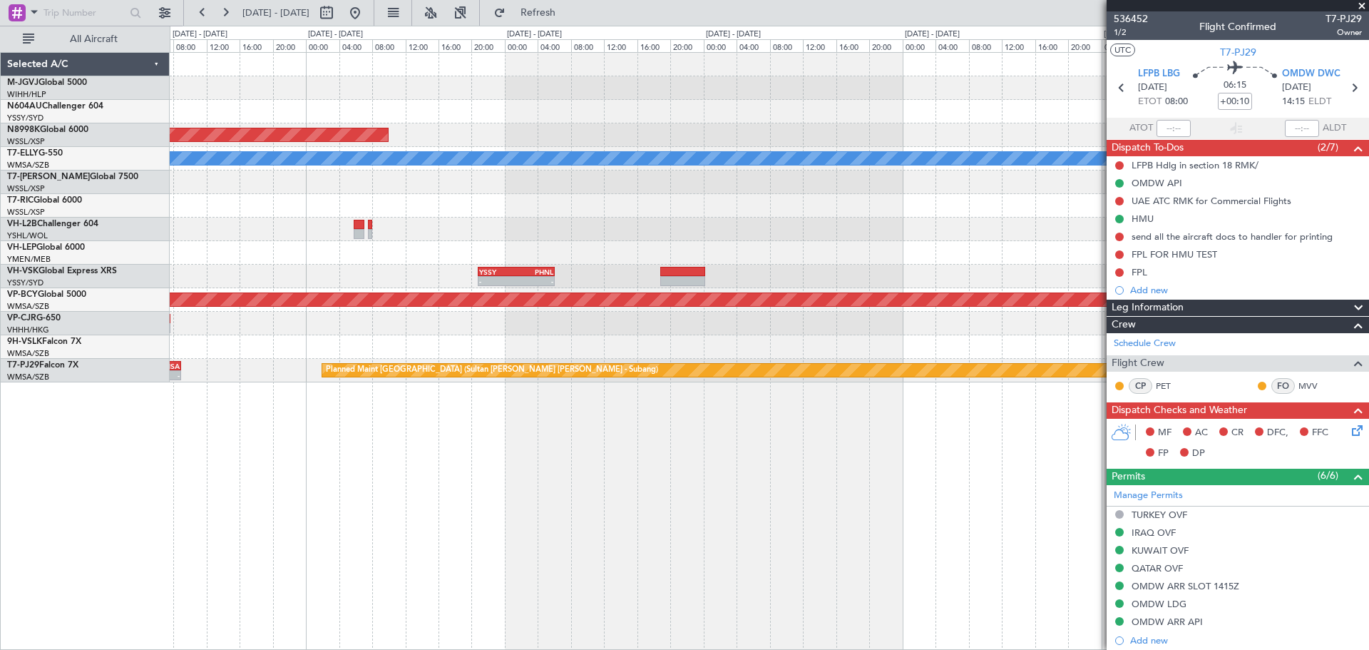
click at [517, 258] on div "Planned Maint [GEOGRAPHIC_DATA] (Seletar) Planned Maint [GEOGRAPHIC_DATA] ([GEO…" at bounding box center [769, 217] width 1198 height 329
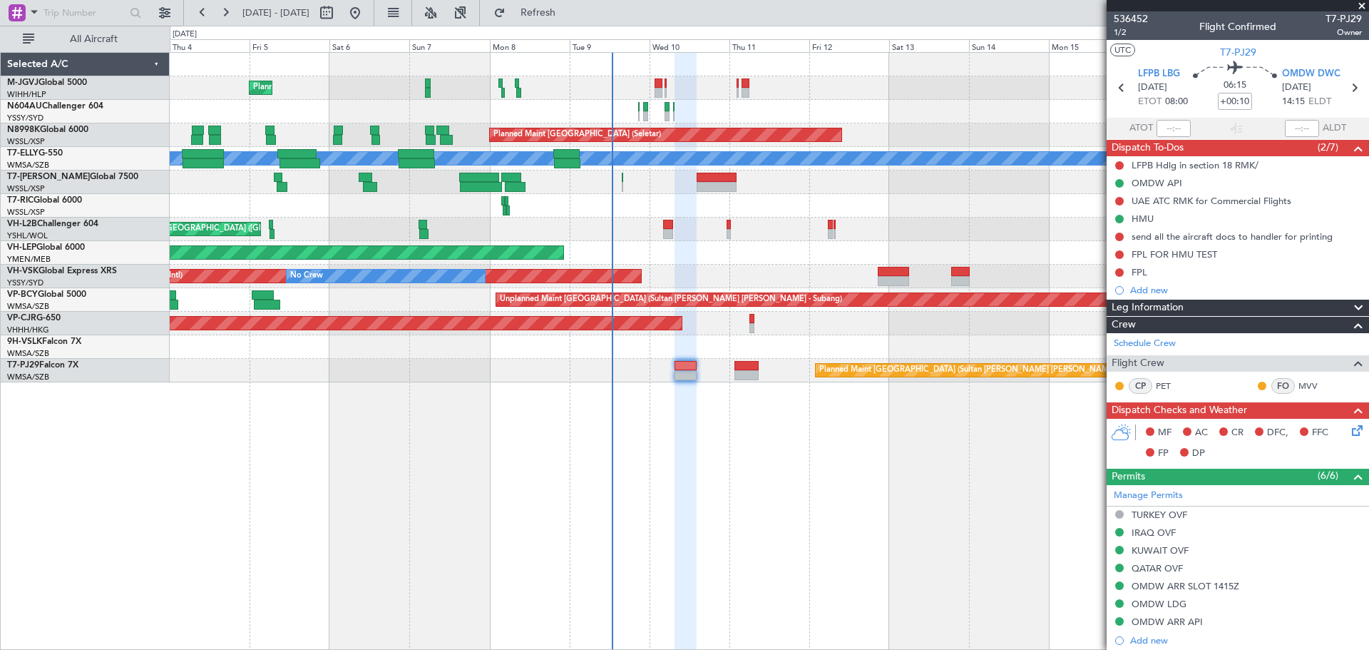
click at [1022, 214] on div "Planned Maint [GEOGRAPHIC_DATA] (Seletar) Planned Maint [GEOGRAPHIC_DATA] (Sele…" at bounding box center [769, 217] width 1198 height 329
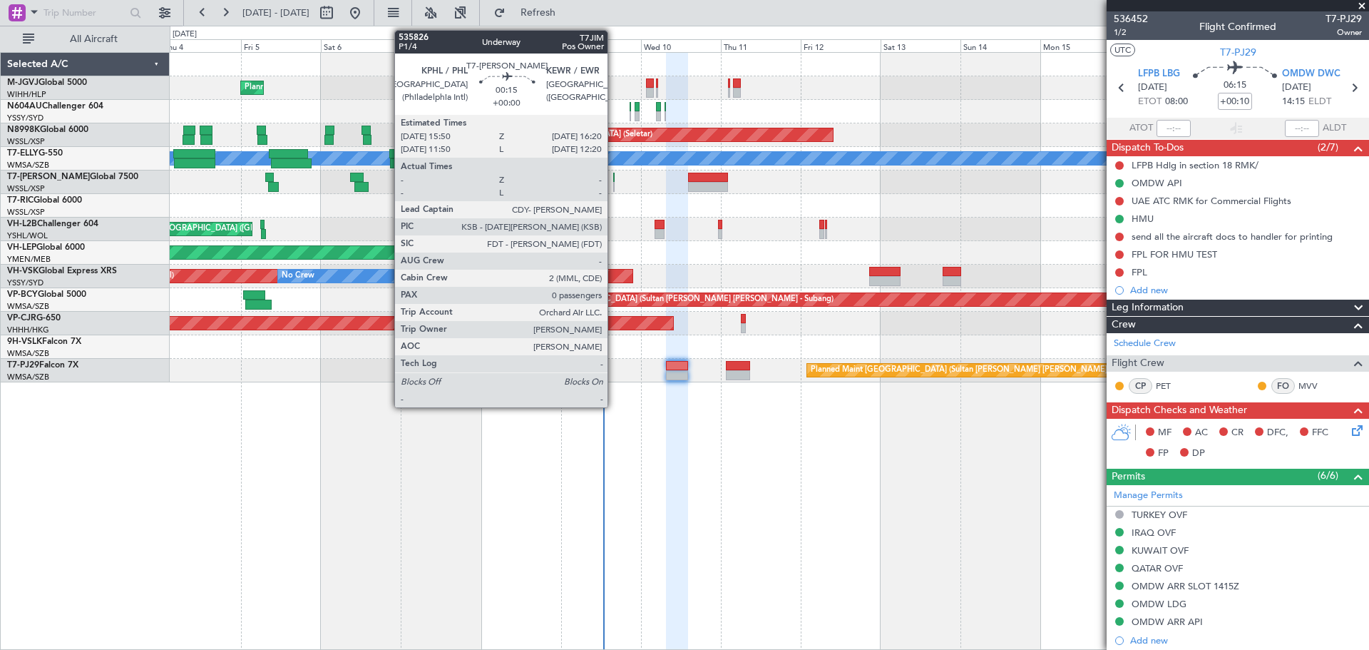
click at [614, 174] on div at bounding box center [614, 178] width 2 height 10
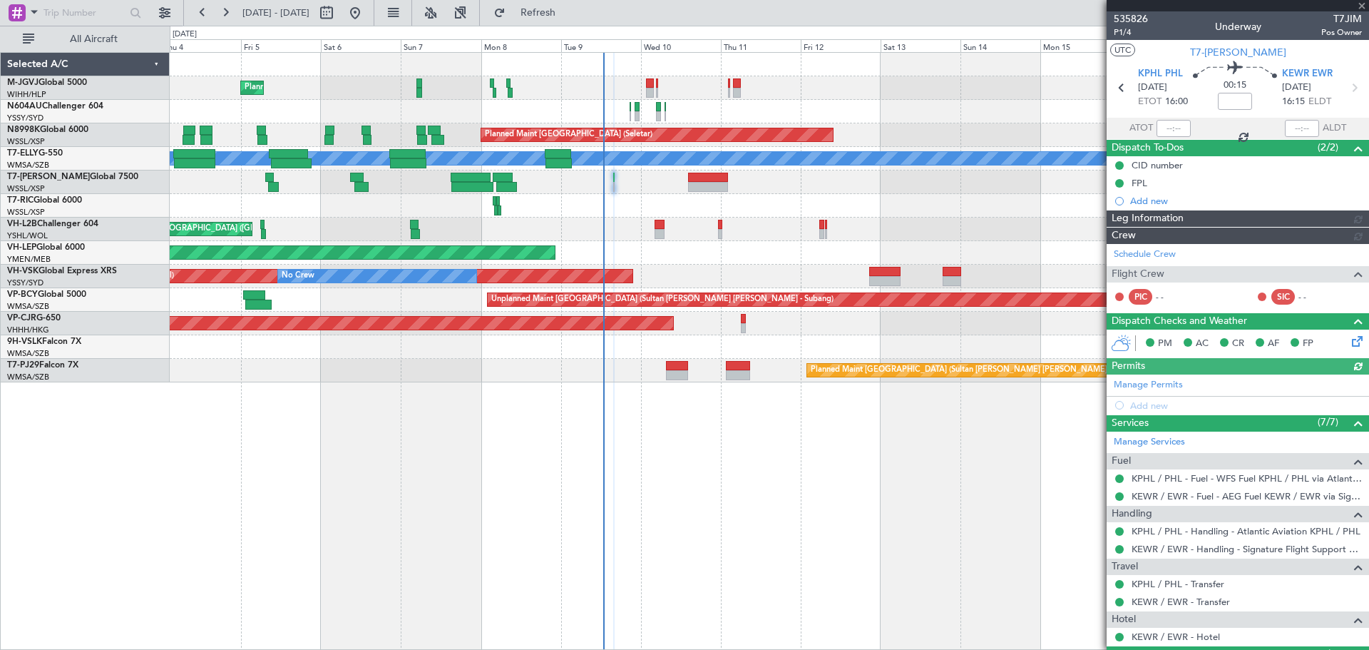
type input "[PERSON_NAME] (KYA)"
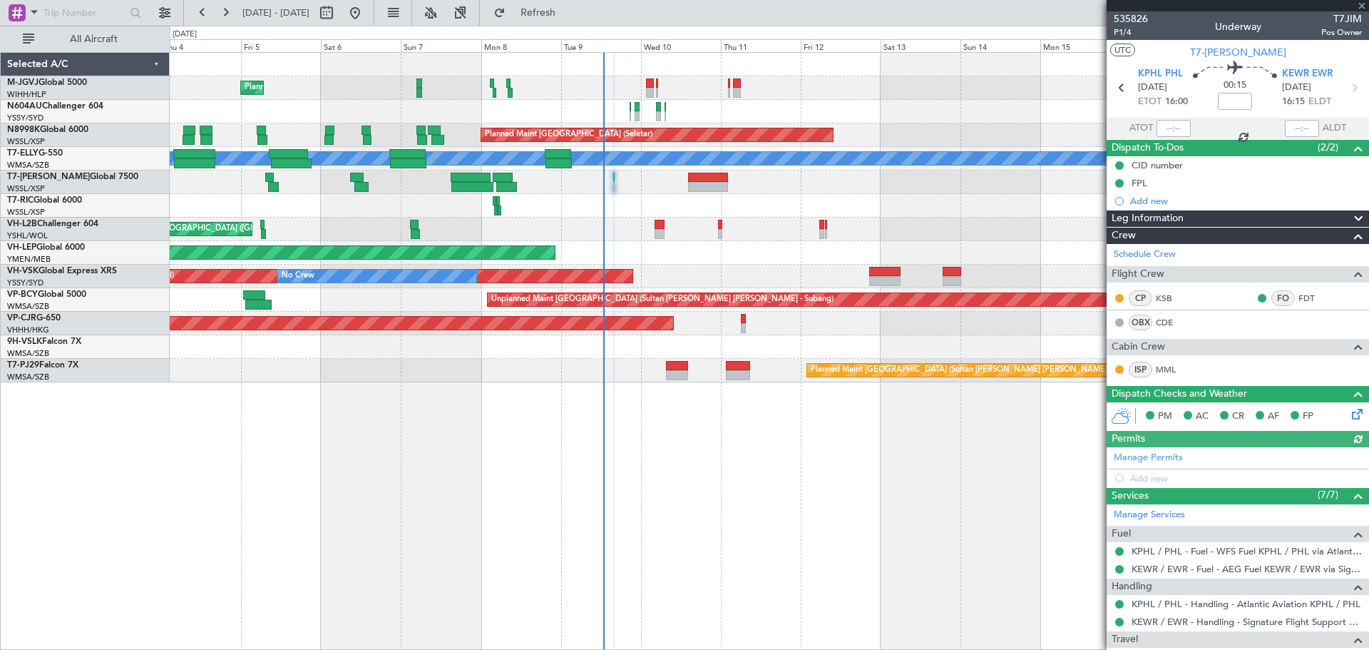
scroll to position [108, 0]
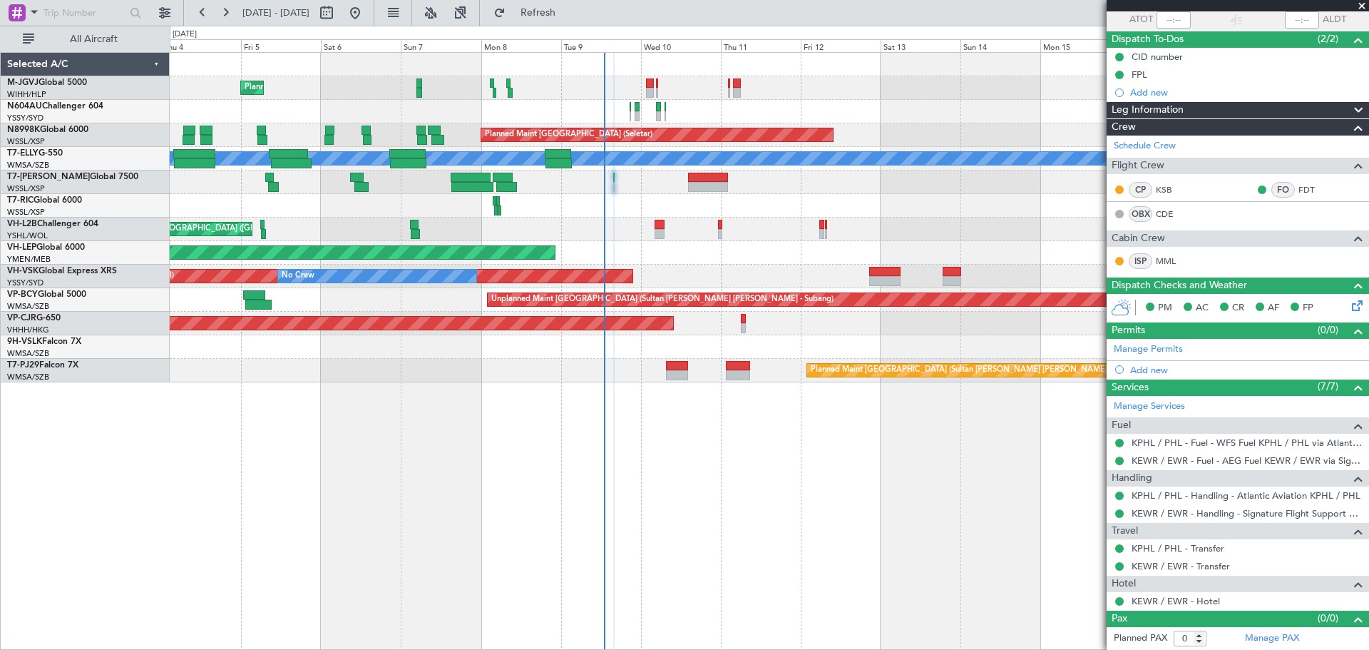
type input "[PERSON_NAME] (KYA)"
